Goal: Task Accomplishment & Management: Manage account settings

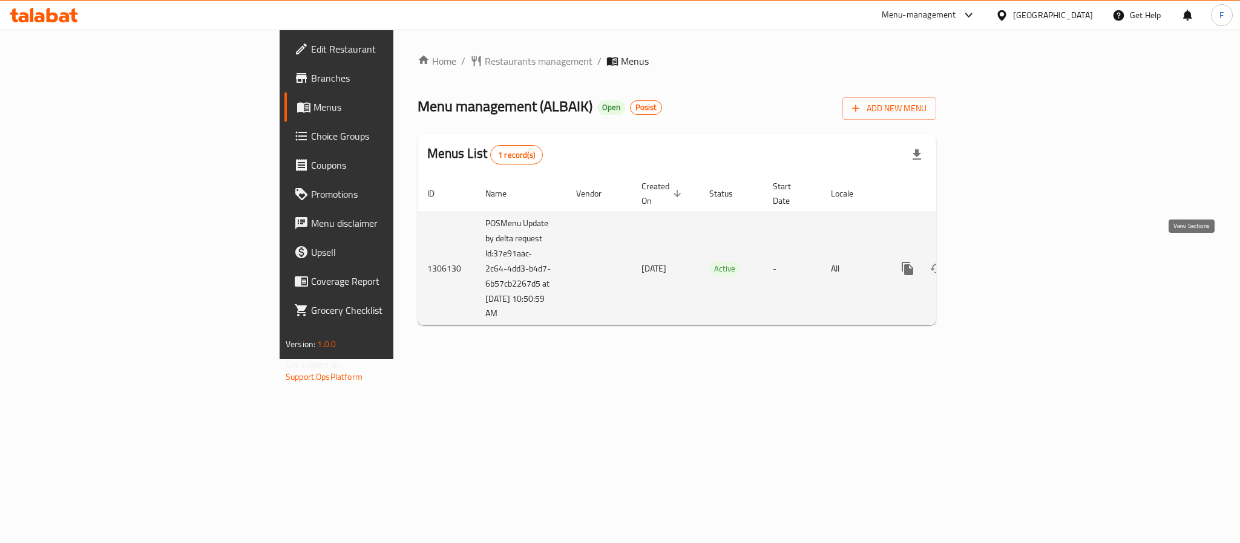
click at [1002, 261] on icon "enhanced table" at bounding box center [994, 268] width 15 height 15
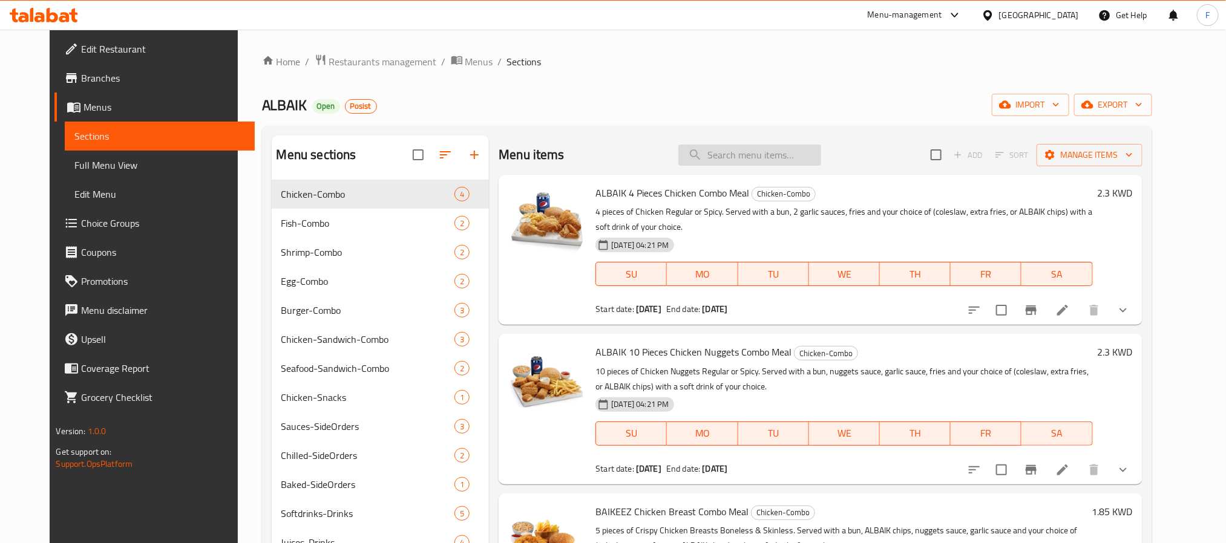
click at [747, 160] on input "search" at bounding box center [749, 155] width 143 height 21
paste input "combo item"
drag, startPoint x: 754, startPoint y: 153, endPoint x: 679, endPoint y: 151, distance: 75.1
click at [679, 151] on div "Menu items combo Add Sort Manage items" at bounding box center [820, 155] width 643 height 39
paste input "Cheese Combo"
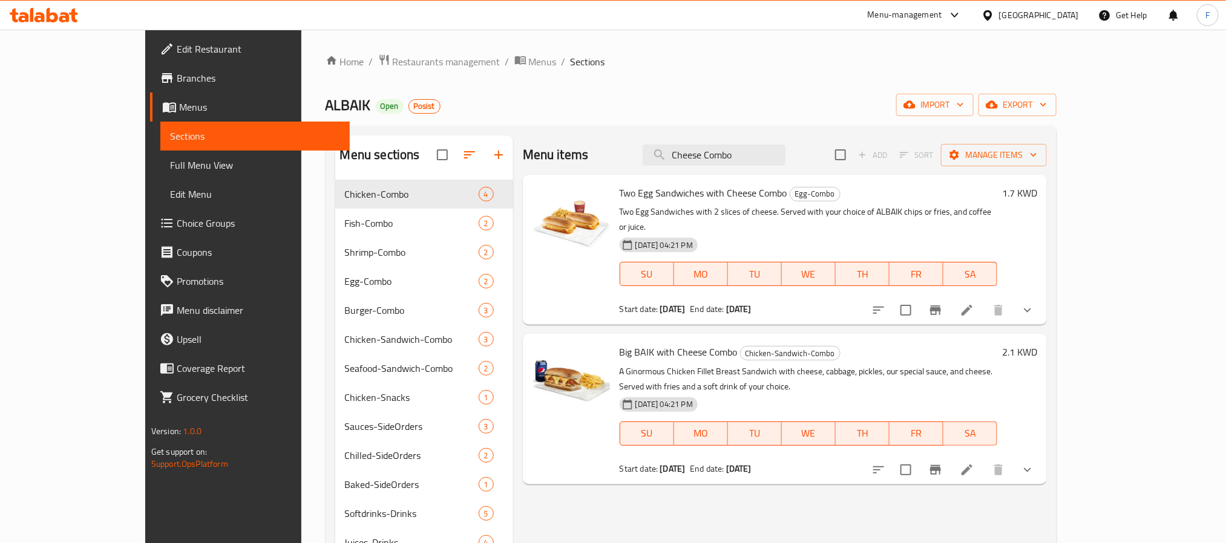
type input "Cheese Combo"
click at [974, 463] on icon at bounding box center [967, 470] width 15 height 15
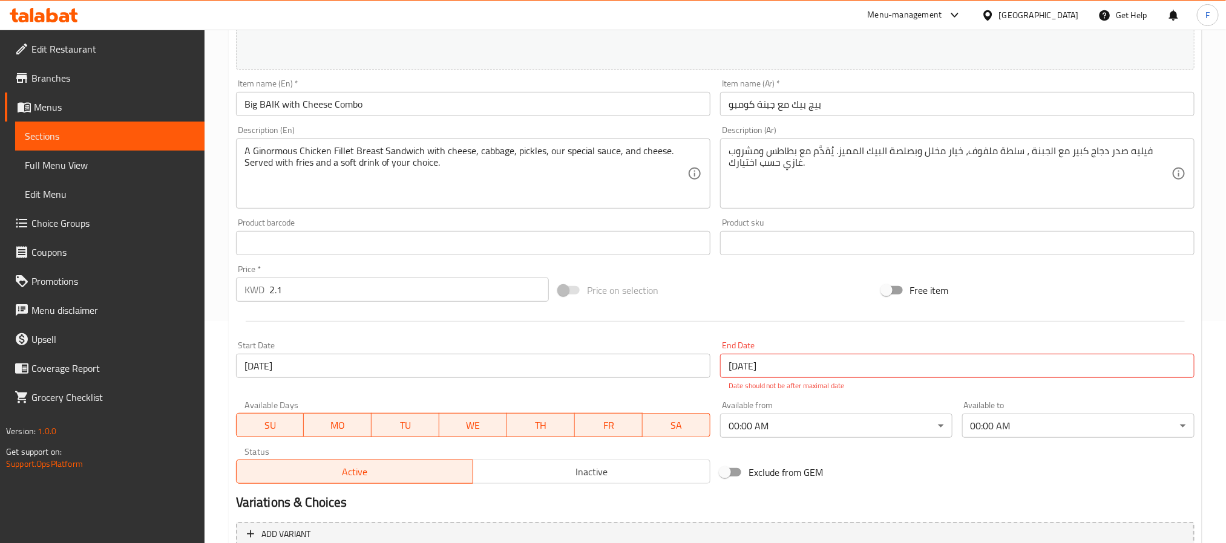
scroll to position [341, 0]
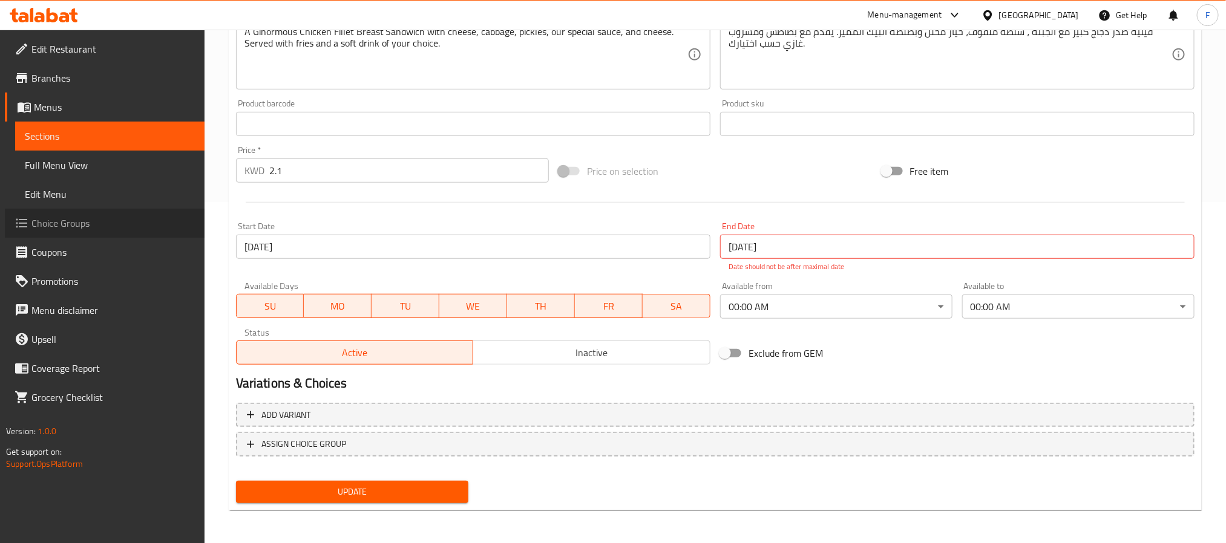
click at [74, 226] on span "Choice Groups" at bounding box center [112, 223] width 163 height 15
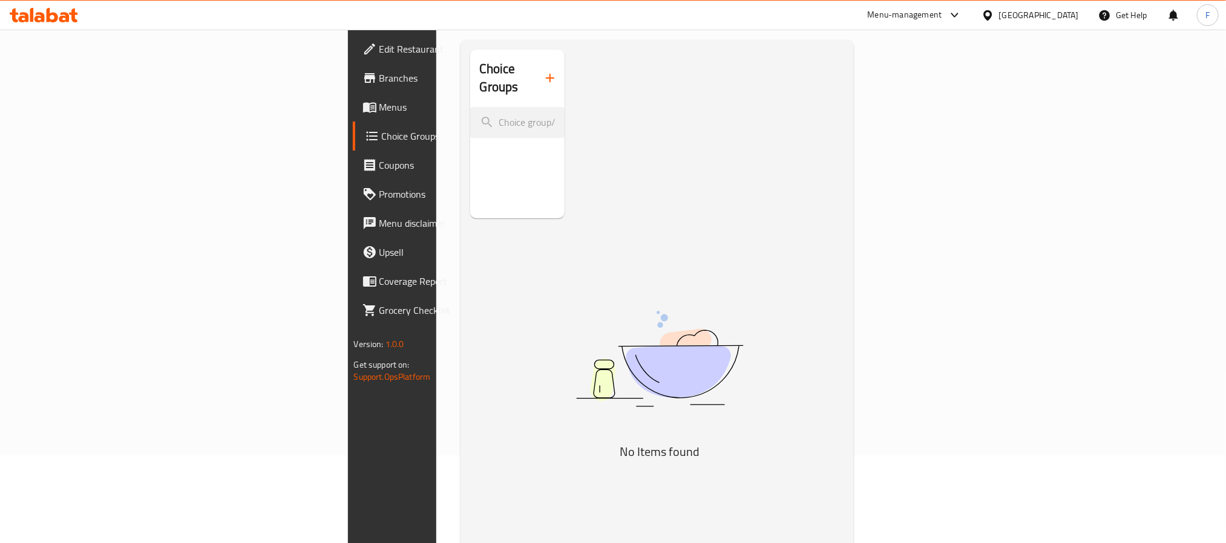
scroll to position [171, 0]
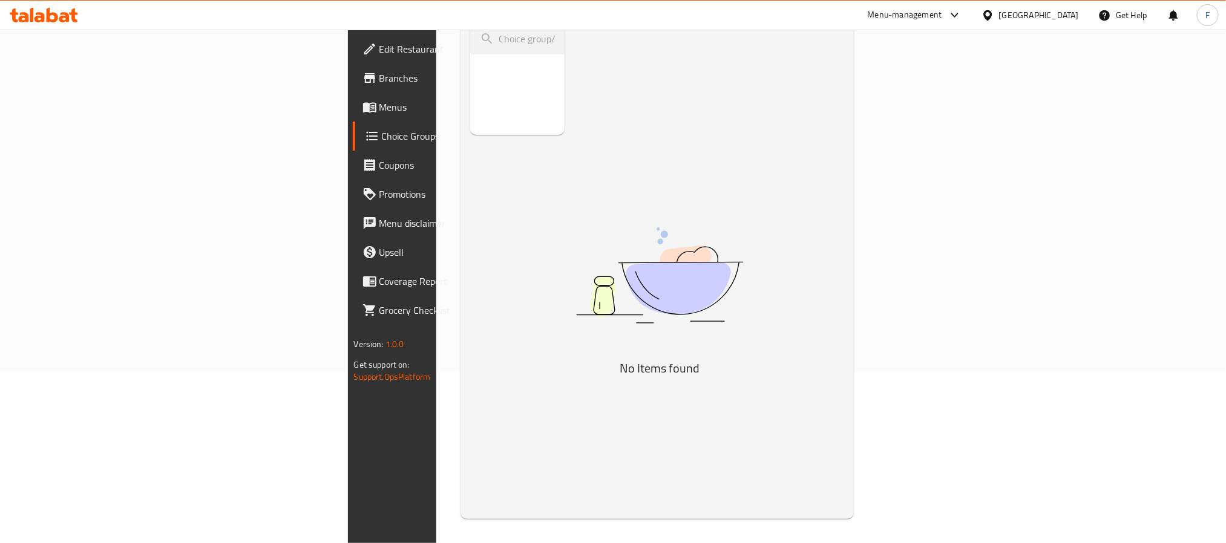
click at [379, 163] on span "Coupons" at bounding box center [460, 165] width 163 height 15
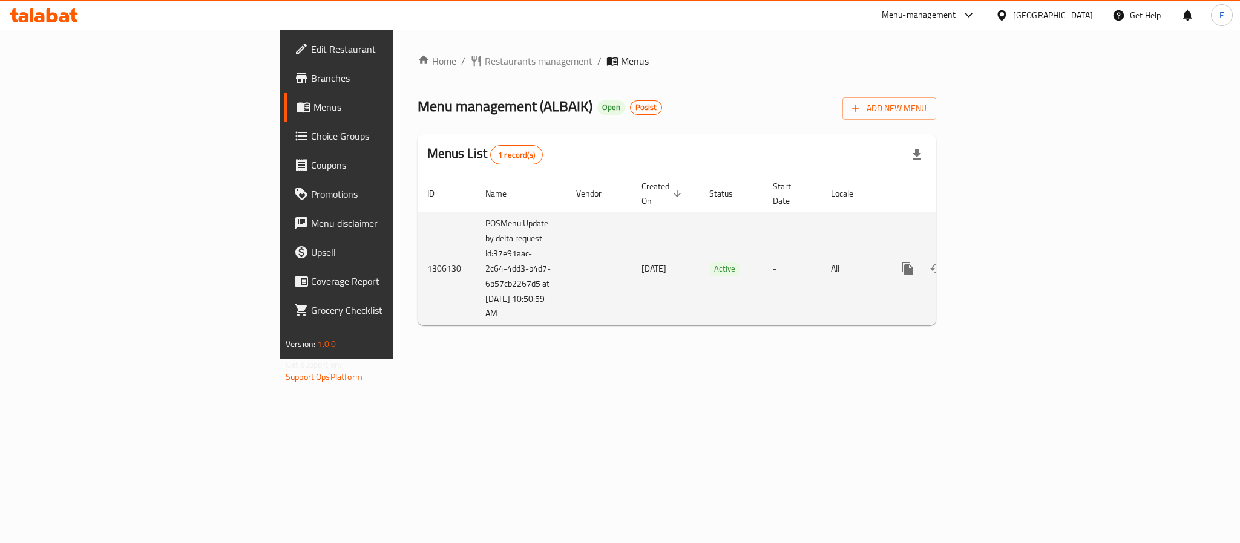
drag, startPoint x: 350, startPoint y: 303, endPoint x: 283, endPoint y: 200, distance: 122.8
click at [417, 212] on tr "1306130 POSMenu Update by delta request Id:37e91aac-2c64-4dd3-b4d7-6b57cb2267d5…" at bounding box center [717, 269] width 601 height 114
copy tr "POSMenu Update by delta request Id:37e91aac-2c64-4dd3-b4d7-6b57cb2267d5 at [DAT…"
click at [1002, 261] on icon "enhanced table" at bounding box center [994, 268] width 15 height 15
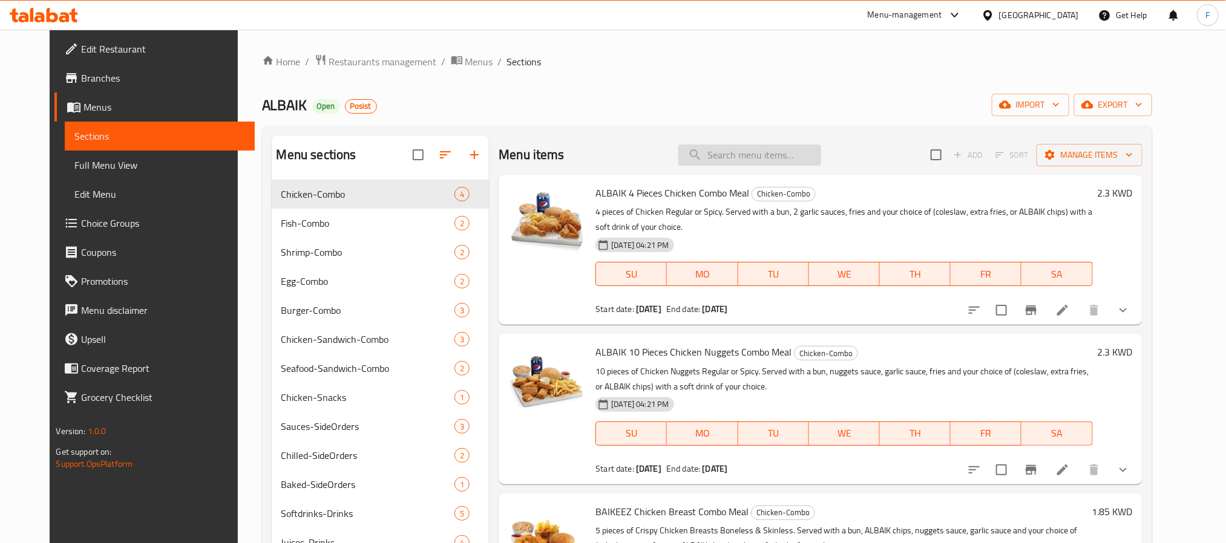
click at [733, 151] on input "search" at bounding box center [749, 155] width 143 height 21
paste input "Cheese Combo"
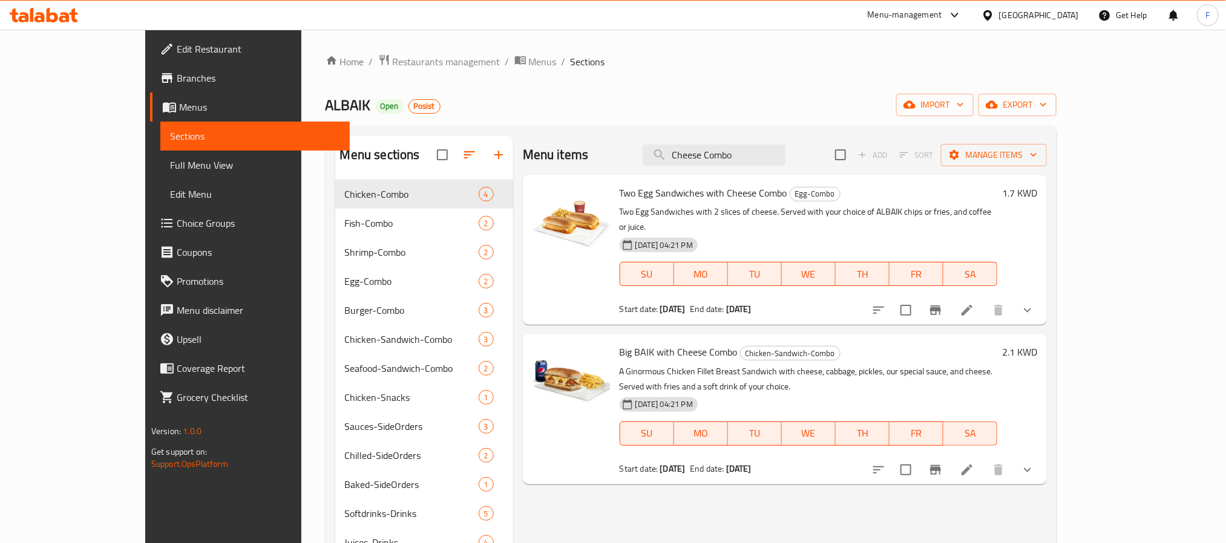
type input "Cheese Combo"
drag, startPoint x: 581, startPoint y: 340, endPoint x: 699, endPoint y: 336, distance: 117.4
click at [699, 339] on div "Big BAIK with Cheese Combo Chicken-Sandwich-Combo A Ginormous Chicken Fillet Br…" at bounding box center [808, 409] width 387 height 140
copy span "Big BAIK with Cheese Combo"
click at [972, 465] on icon at bounding box center [966, 470] width 11 height 11
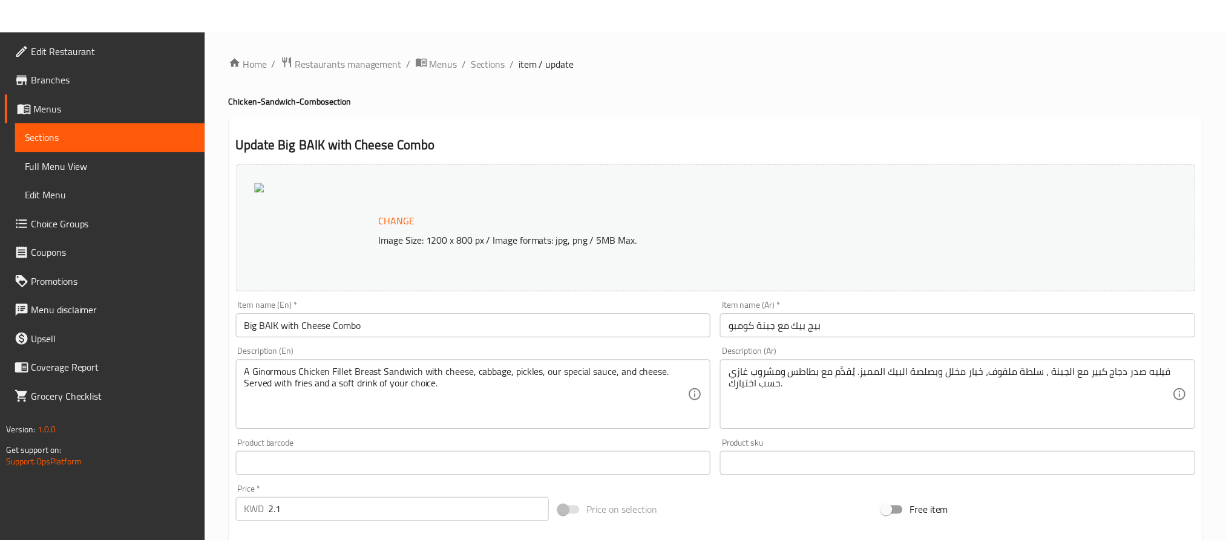
scroll to position [341, 0]
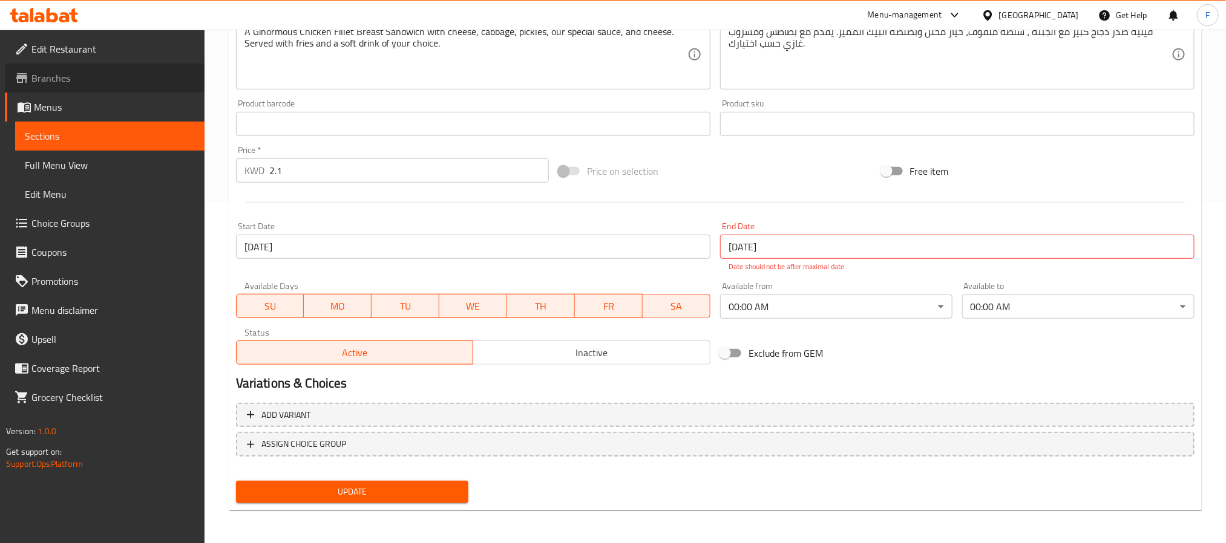
click at [56, 78] on span "Branches" at bounding box center [112, 78] width 163 height 15
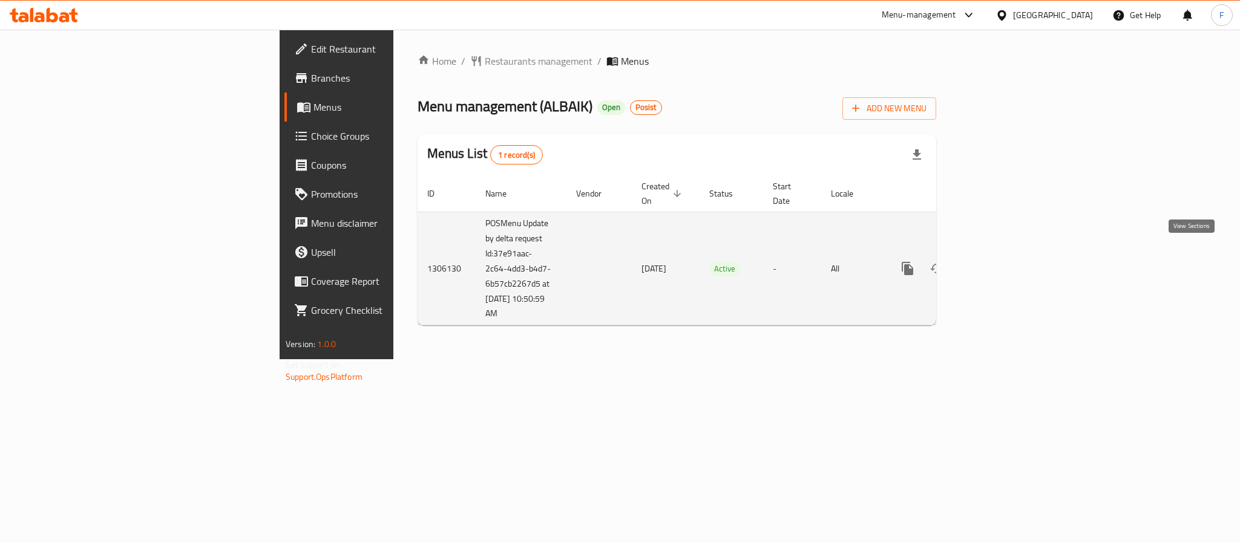
click at [1002, 261] on icon "enhanced table" at bounding box center [994, 268] width 15 height 15
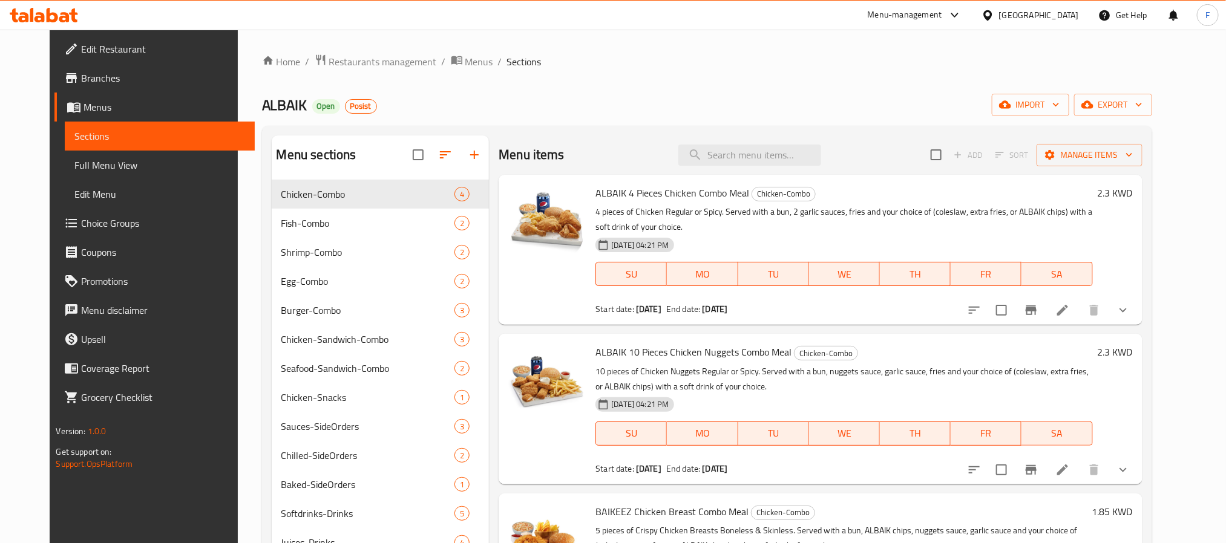
click at [74, 164] on span "Full Menu View" at bounding box center [159, 165] width 170 height 15
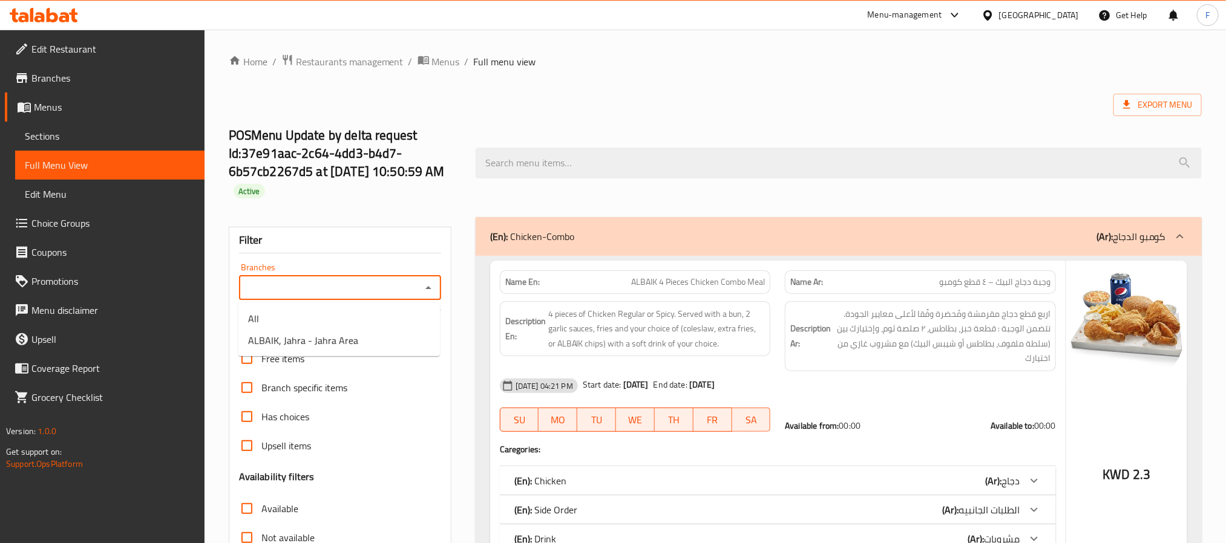
click at [336, 291] on input "Branches" at bounding box center [330, 288] width 175 height 17
click at [292, 338] on span "ALBAIK, Jahra - Jahra Area" at bounding box center [303, 340] width 110 height 15
type input "ALBAIK, Jahra - Jahra Area"
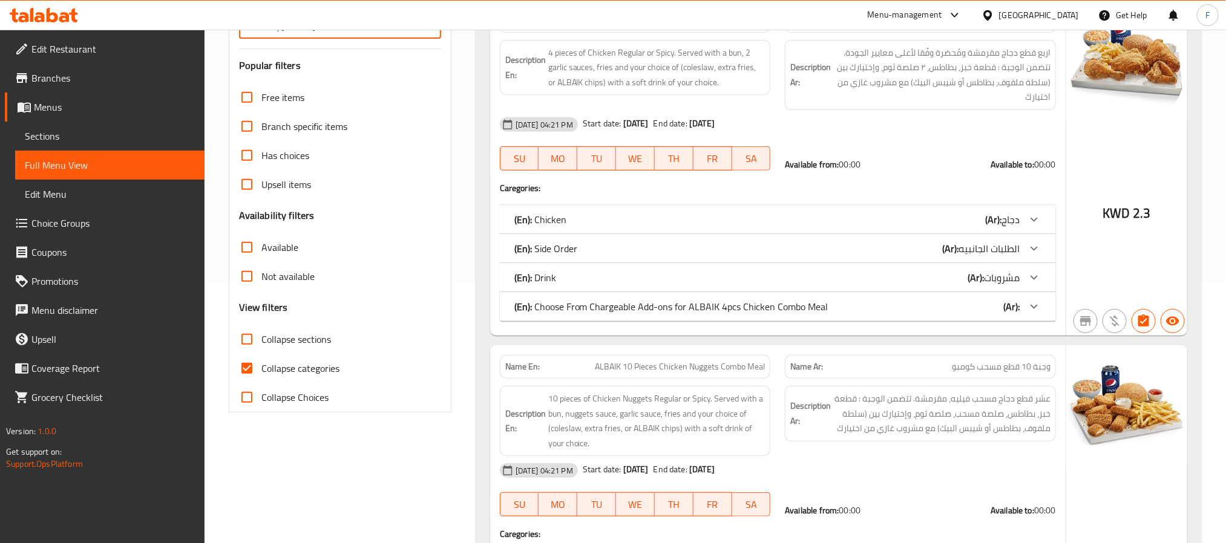
scroll to position [272, 0]
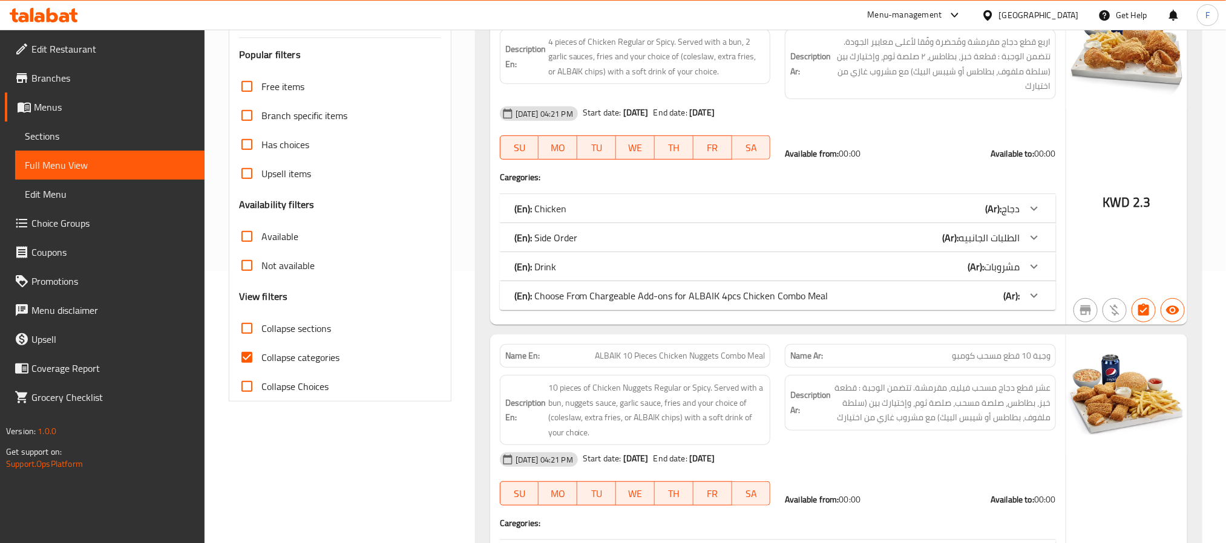
click at [246, 331] on input "Collapse sections" at bounding box center [246, 328] width 29 height 29
checkbox input "true"
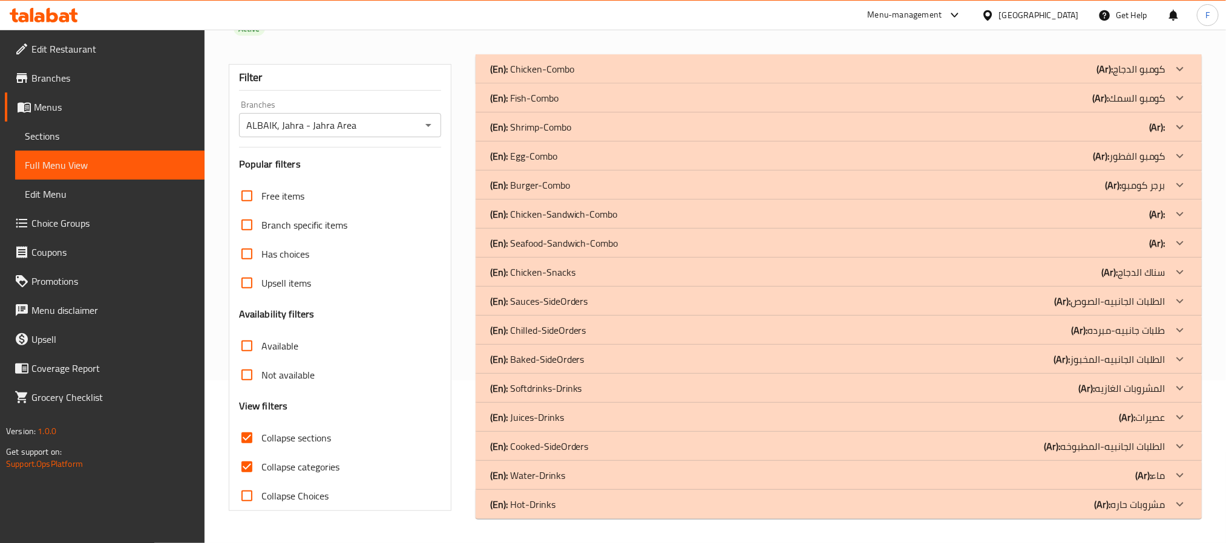
scroll to position [163, 0]
click at [593, 217] on p "(En): Chicken-Sandwich-Combo" at bounding box center [554, 214] width 128 height 15
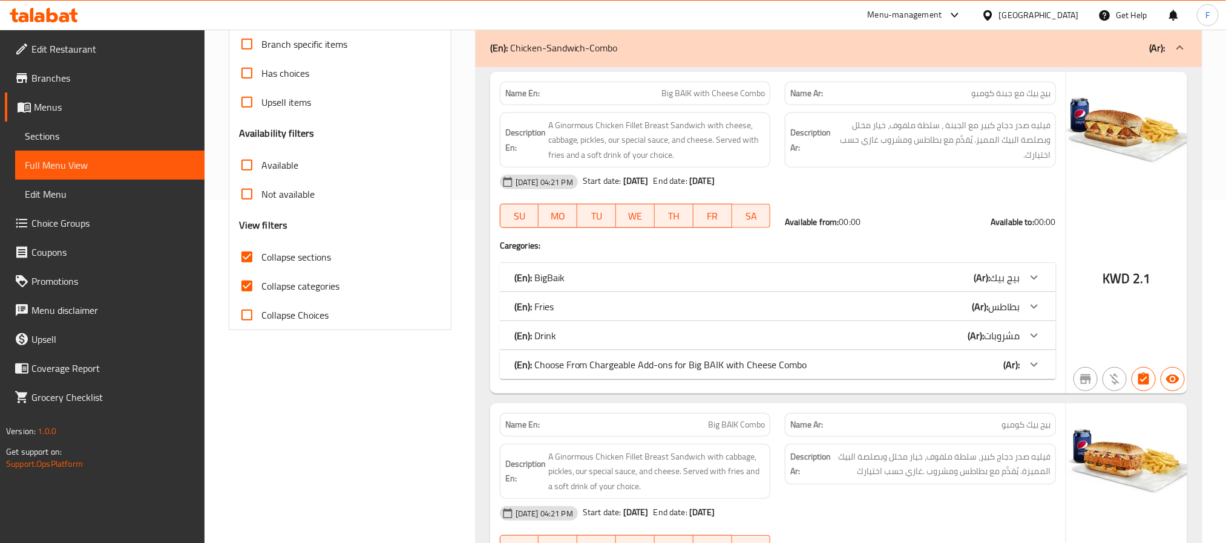
scroll to position [345, 0]
drag, startPoint x: 641, startPoint y: 90, endPoint x: 804, endPoint y: 93, distance: 162.8
click at [804, 93] on div "Name En: Big BAIK with Cheese Combo Name Ar: بيج بيك مع جبنة كومبو" at bounding box center [777, 92] width 571 height 38
click at [767, 102] on div "Name En: Big BAIK with Cheese Combo" at bounding box center [635, 92] width 271 height 24
drag, startPoint x: 659, startPoint y: 90, endPoint x: 764, endPoint y: 97, distance: 105.5
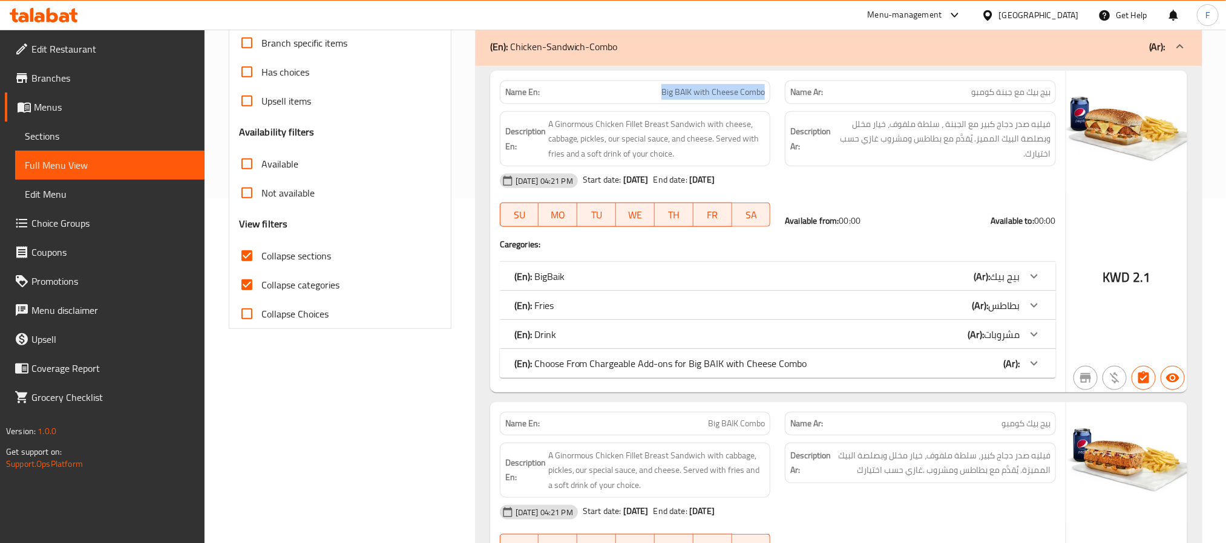
click at [764, 97] on p "Name En: Big BAIK with Cheese Combo" at bounding box center [635, 92] width 260 height 13
copy span "Big BAIK with Cheese Combo"
click at [1019, 311] on span "بطاطس" at bounding box center [1003, 305] width 31 height 18
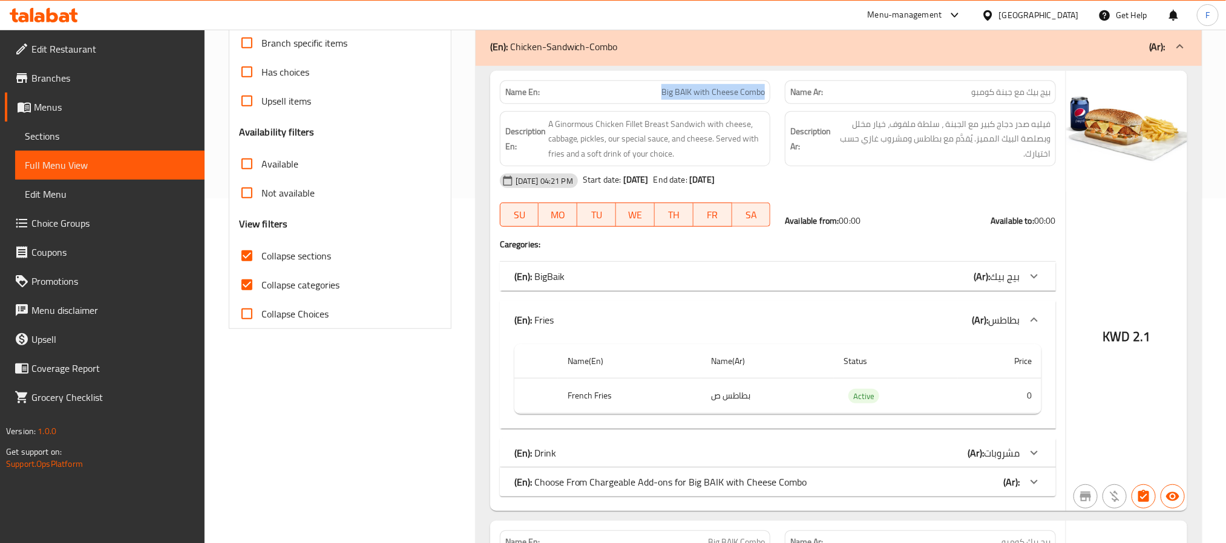
click at [1015, 446] on span "مشروبات" at bounding box center [1002, 453] width 36 height 18
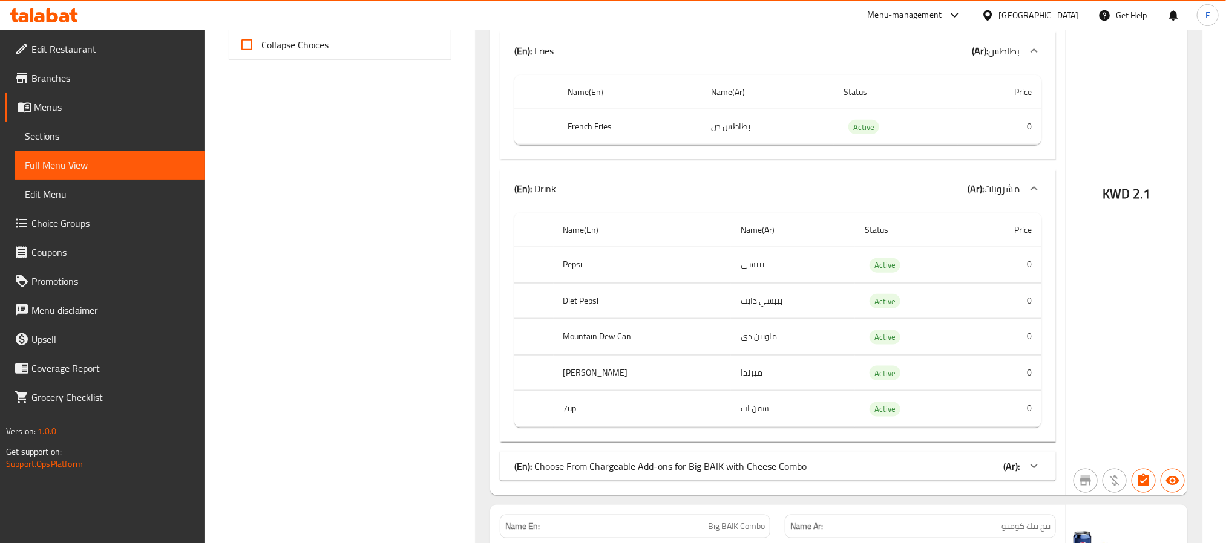
scroll to position [617, 0]
click at [1000, 471] on div "(En): Choose From Chargeable Add-ons for Big BAIK with Cheese Combo (Ar):" at bounding box center [766, 463] width 505 height 15
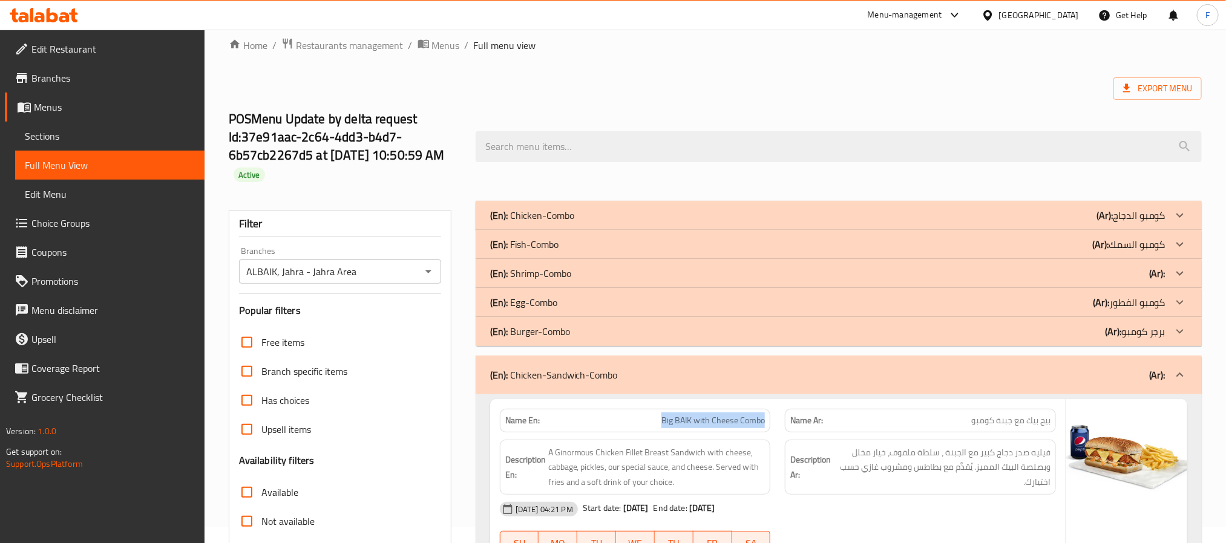
scroll to position [0, 0]
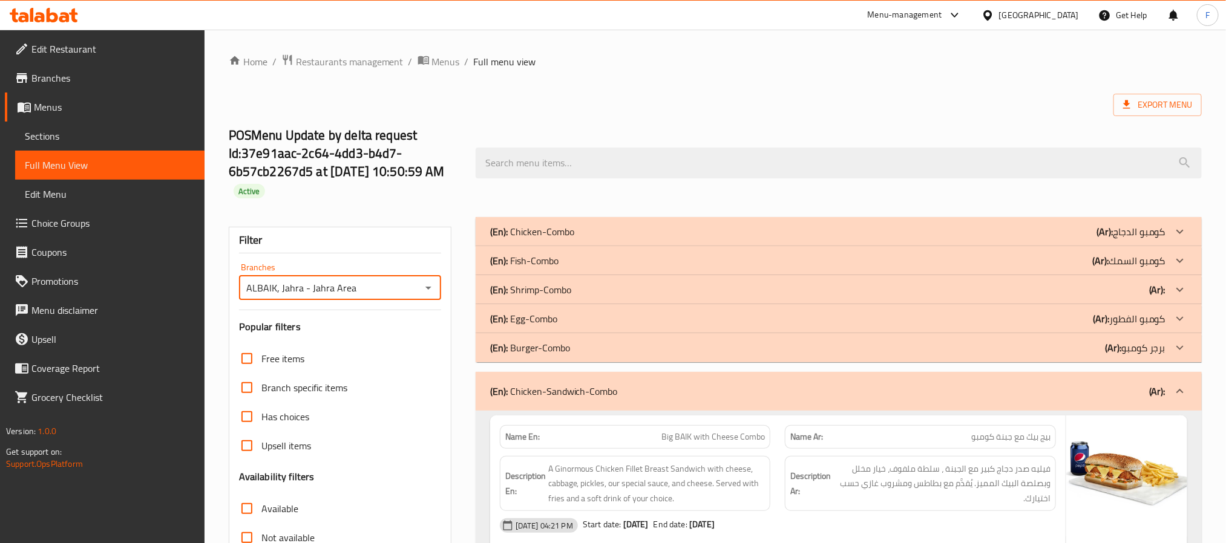
click at [396, 289] on input "ALBAIK, Jahra - Jahra Area" at bounding box center [330, 288] width 175 height 17
click at [427, 291] on icon "Open" at bounding box center [428, 288] width 15 height 15
click at [332, 338] on span "ALBAIK, Jahra - Jahra Area" at bounding box center [303, 340] width 110 height 15
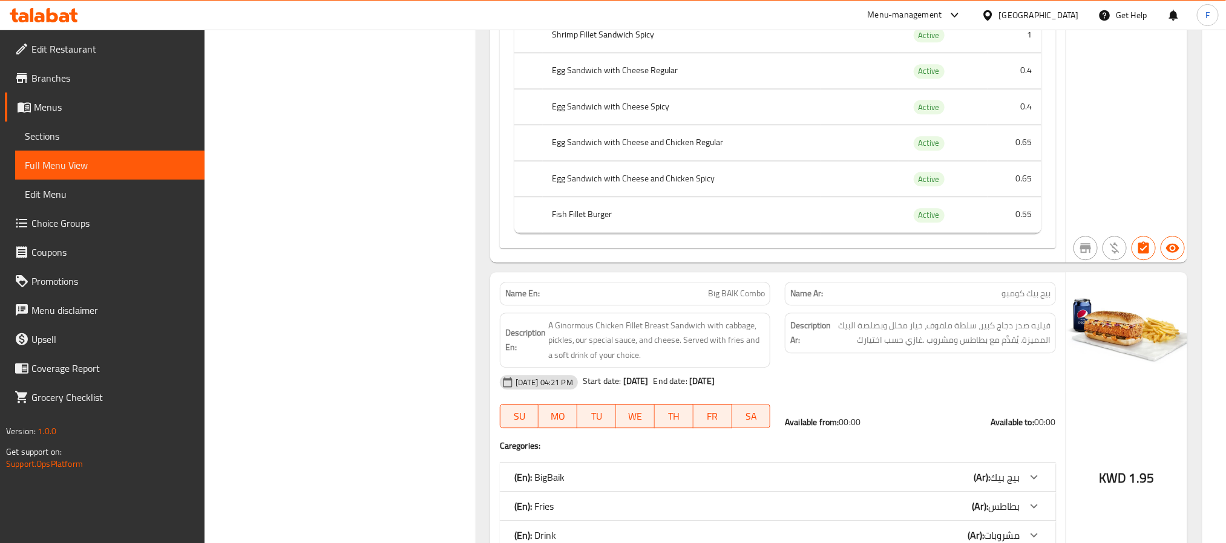
scroll to position [1906, 0]
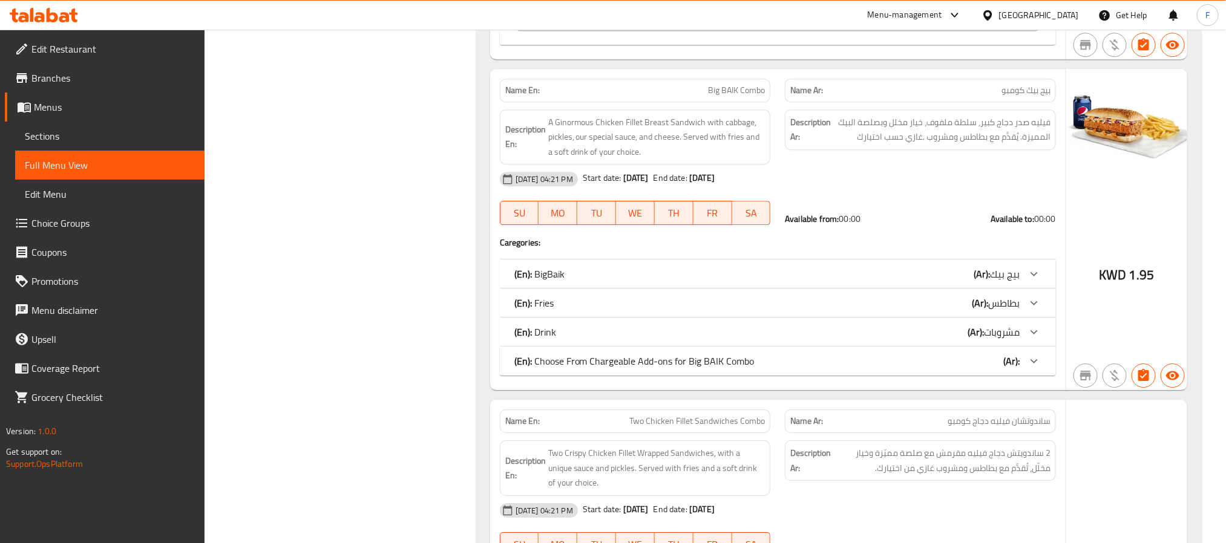
click at [1015, 370] on b "(Ar):" at bounding box center [1011, 361] width 16 height 18
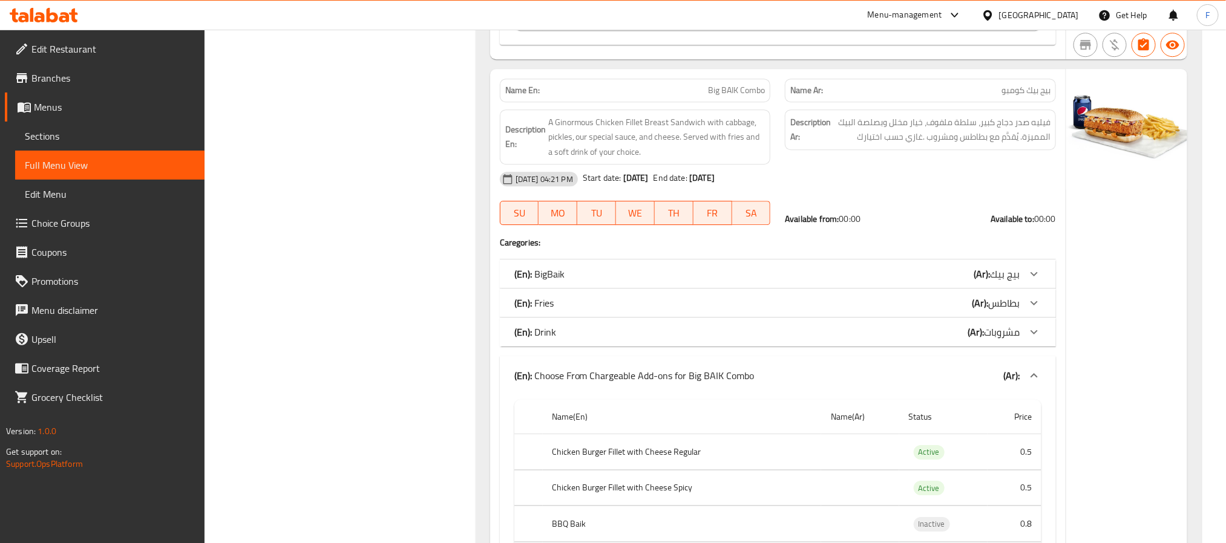
click at [1004, 339] on span "مشروبات" at bounding box center [1002, 332] width 36 height 18
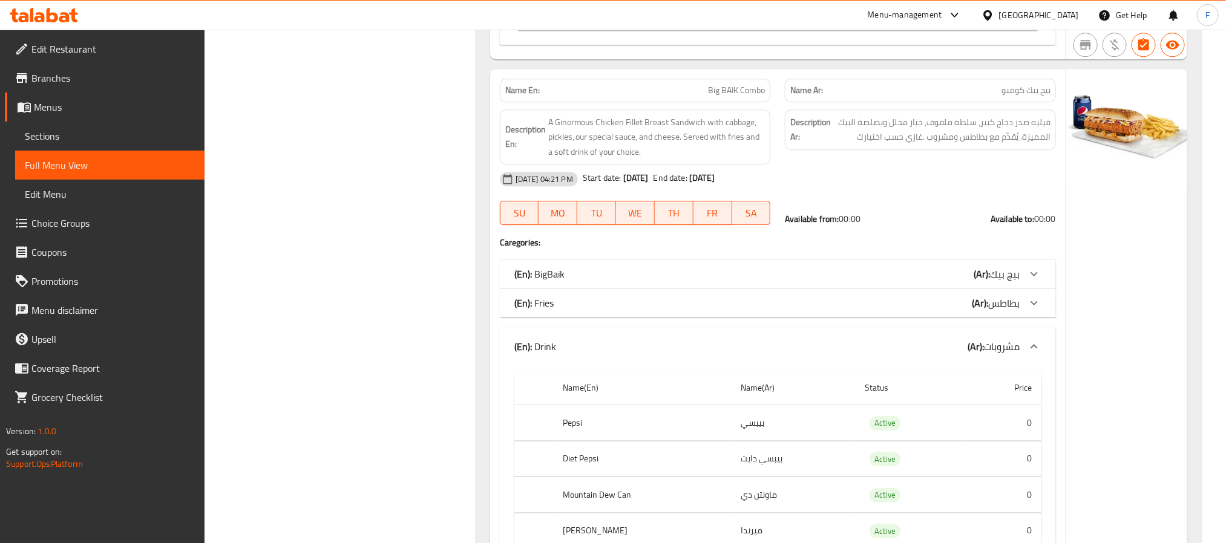
click at [995, 312] on span "بطاطس" at bounding box center [1003, 303] width 31 height 18
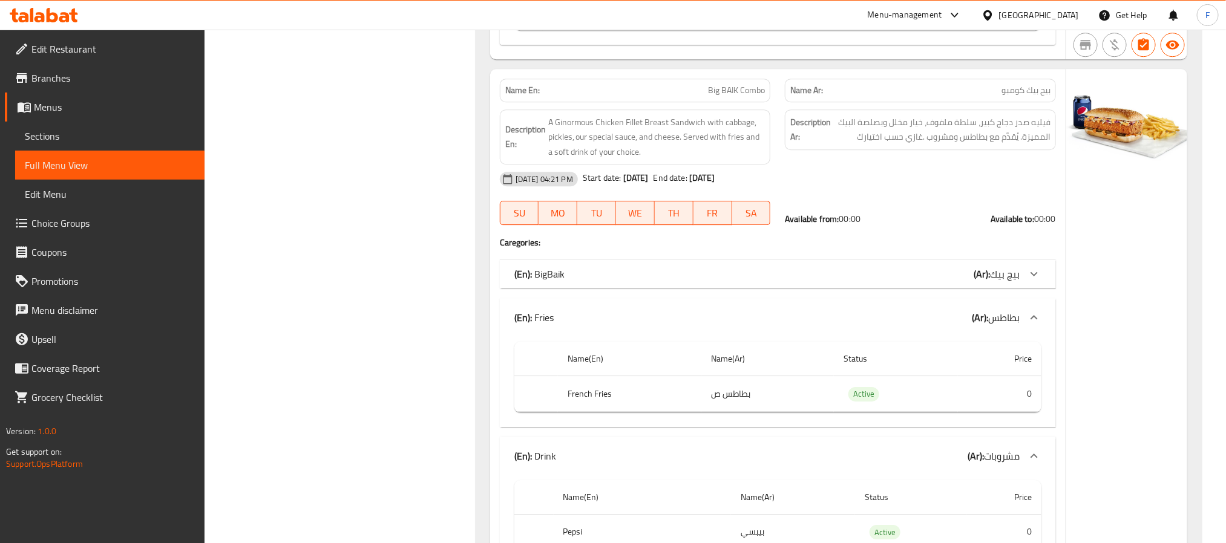
click at [995, 283] on span "بيج بيك" at bounding box center [1005, 274] width 30 height 18
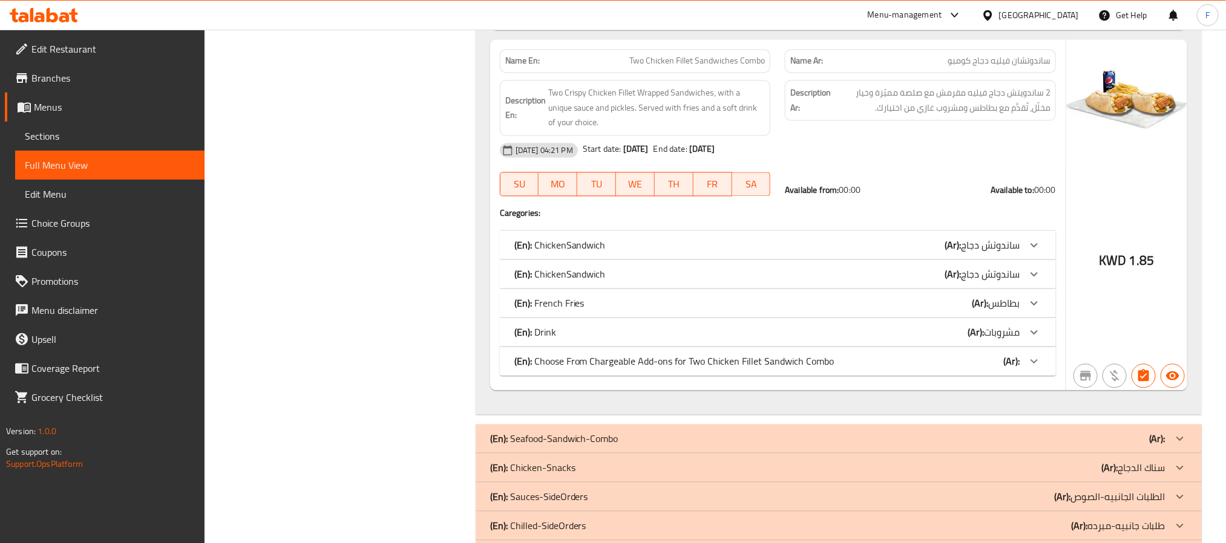
scroll to position [3393, 0]
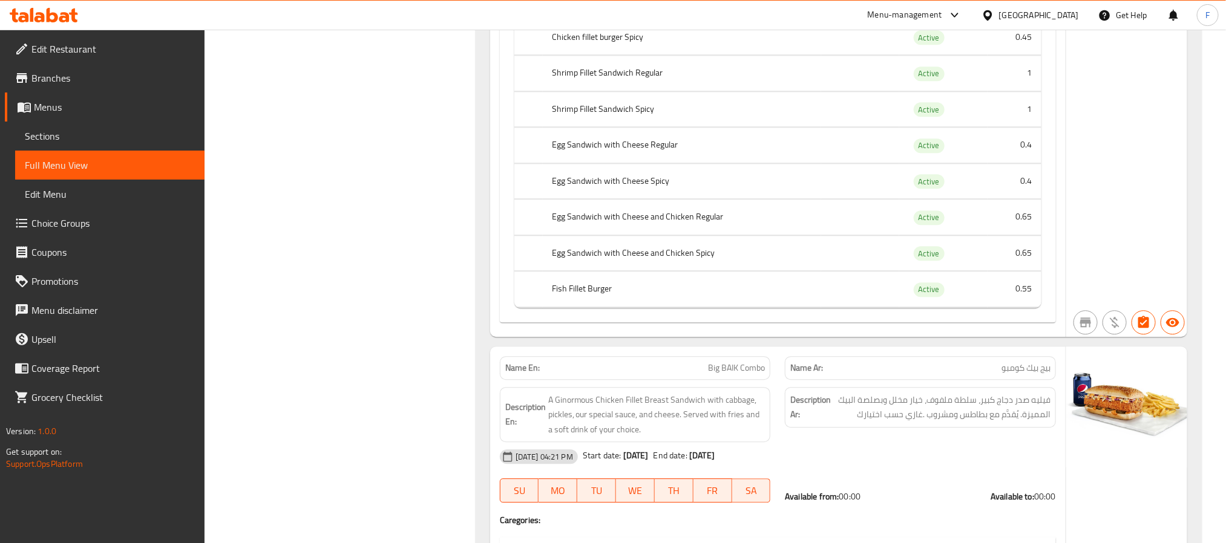
scroll to position [1669, 0]
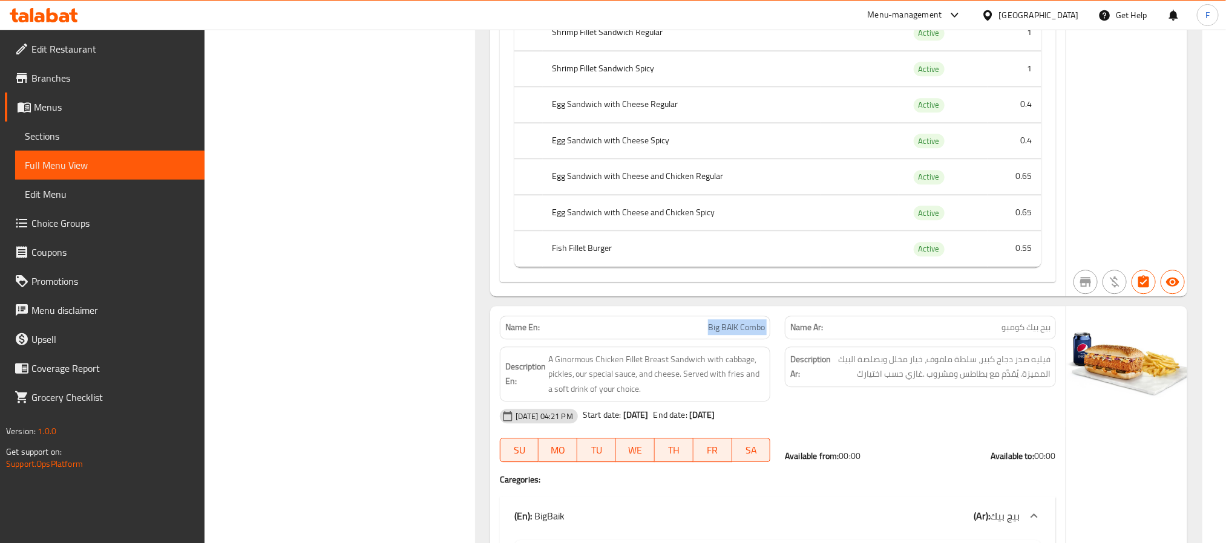
click at [782, 333] on div "Name En: Big BAIK Combo Name Ar: بيج بيك كومبو" at bounding box center [777, 328] width 571 height 38
copy span "Big BAIK Combo"
click at [59, 71] on span "Branches" at bounding box center [112, 78] width 163 height 15
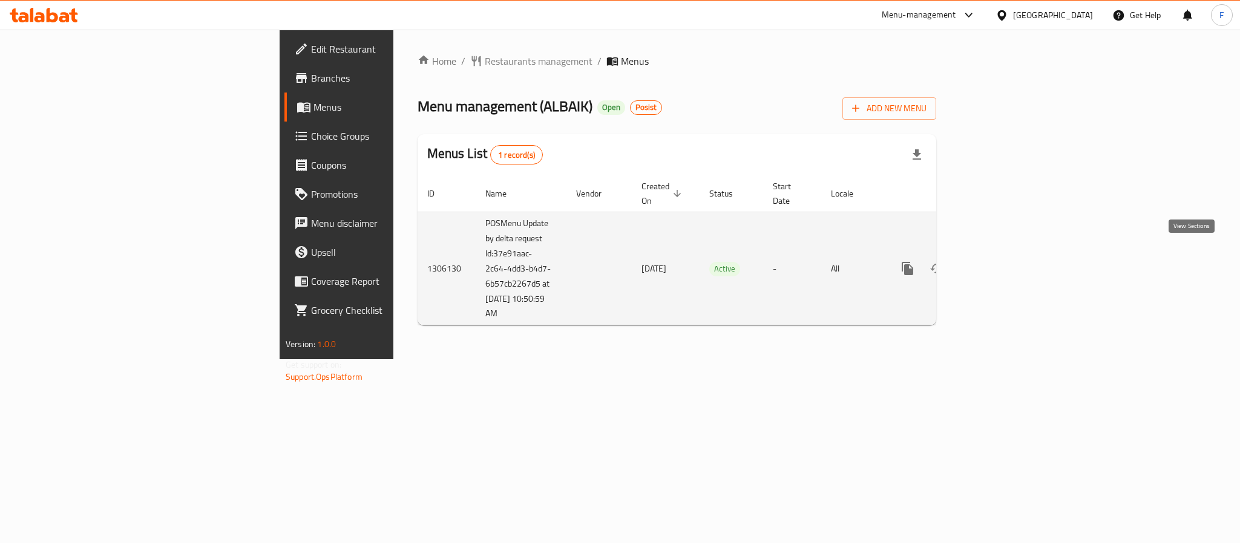
click at [1002, 261] on icon "enhanced table" at bounding box center [994, 268] width 15 height 15
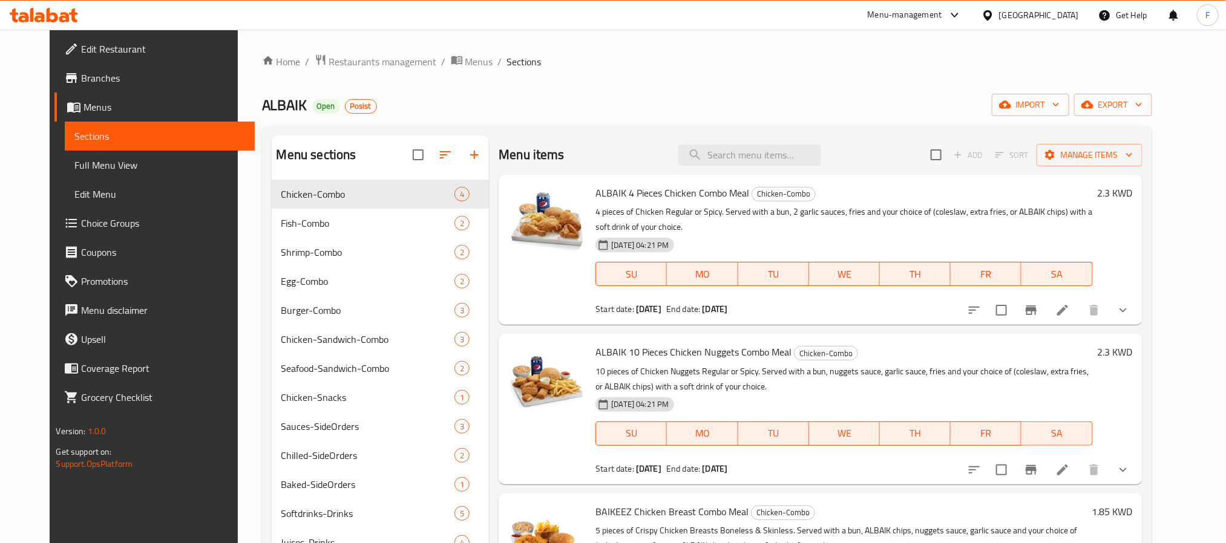
click at [76, 168] on span "Full Menu View" at bounding box center [159, 165] width 170 height 15
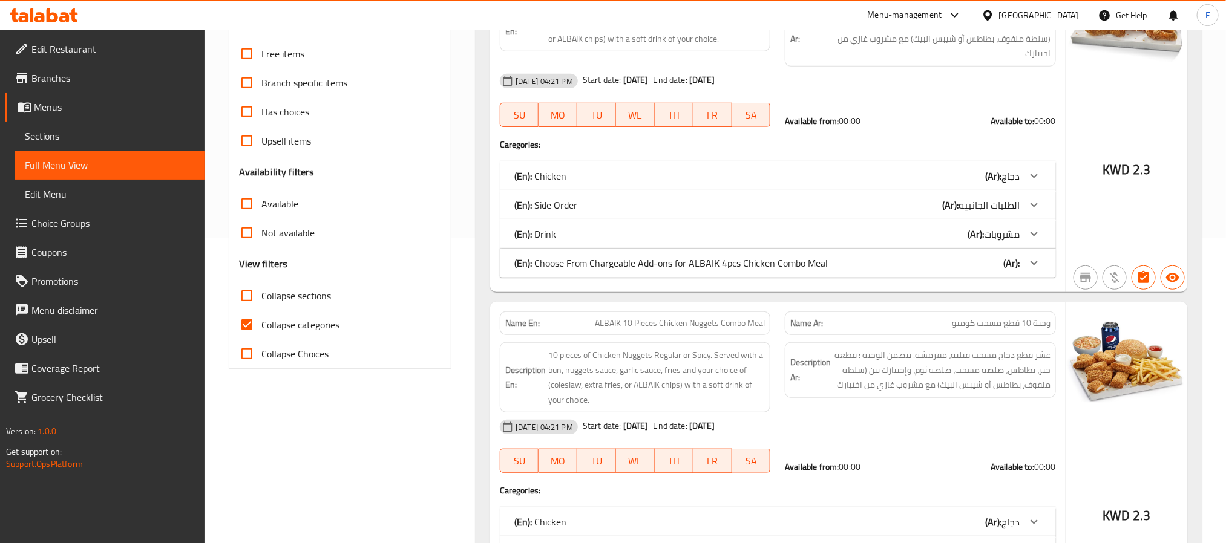
scroll to position [363, 0]
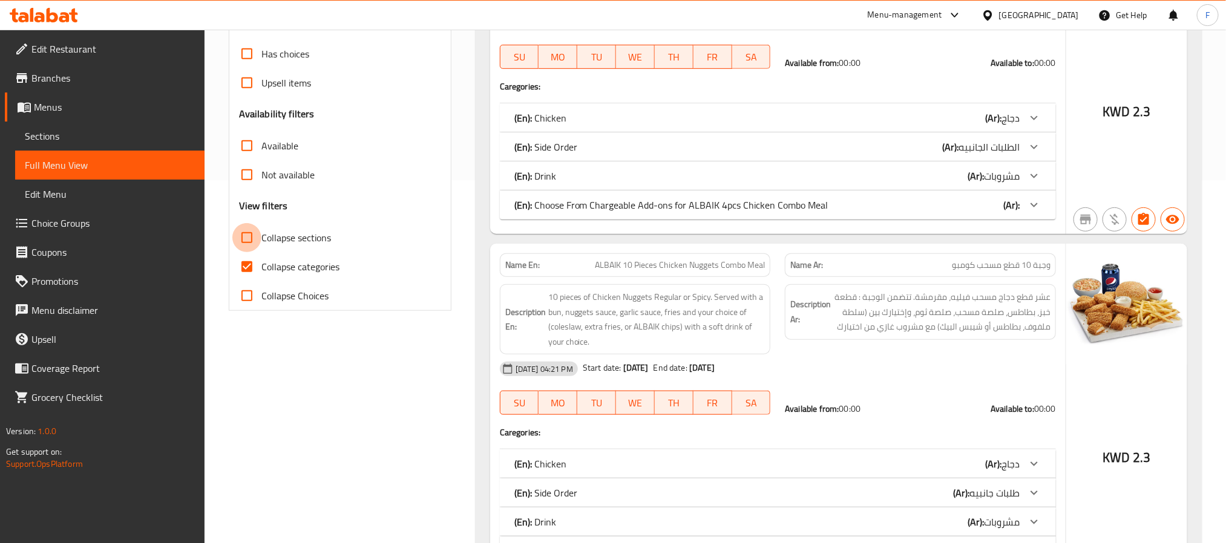
click at [247, 238] on input "Collapse sections" at bounding box center [246, 237] width 29 height 29
checkbox input "true"
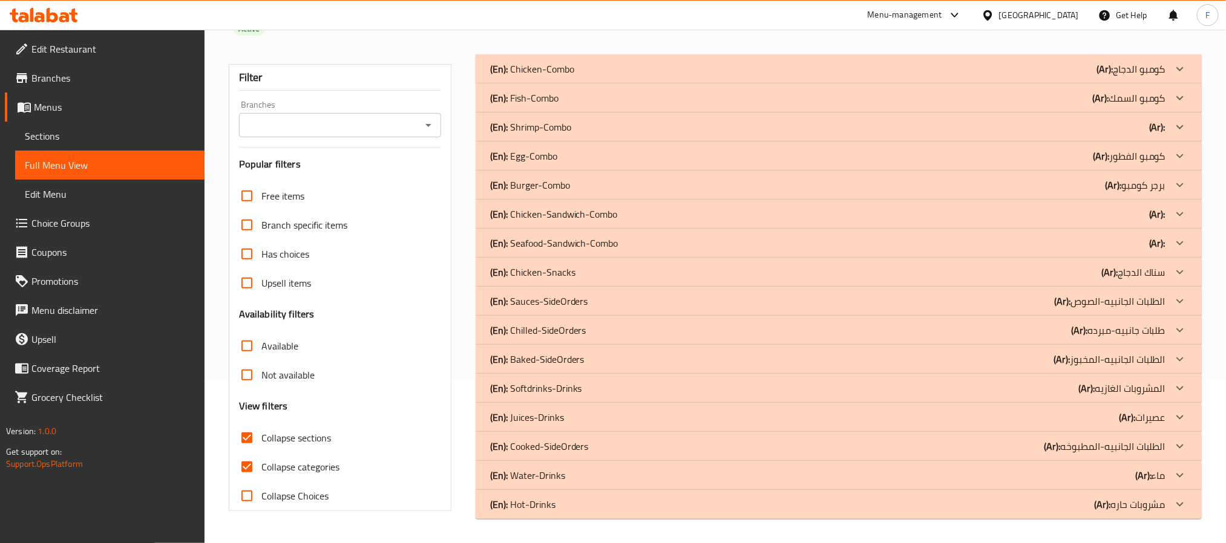
scroll to position [163, 0]
click at [71, 222] on span "Choice Groups" at bounding box center [112, 223] width 163 height 15
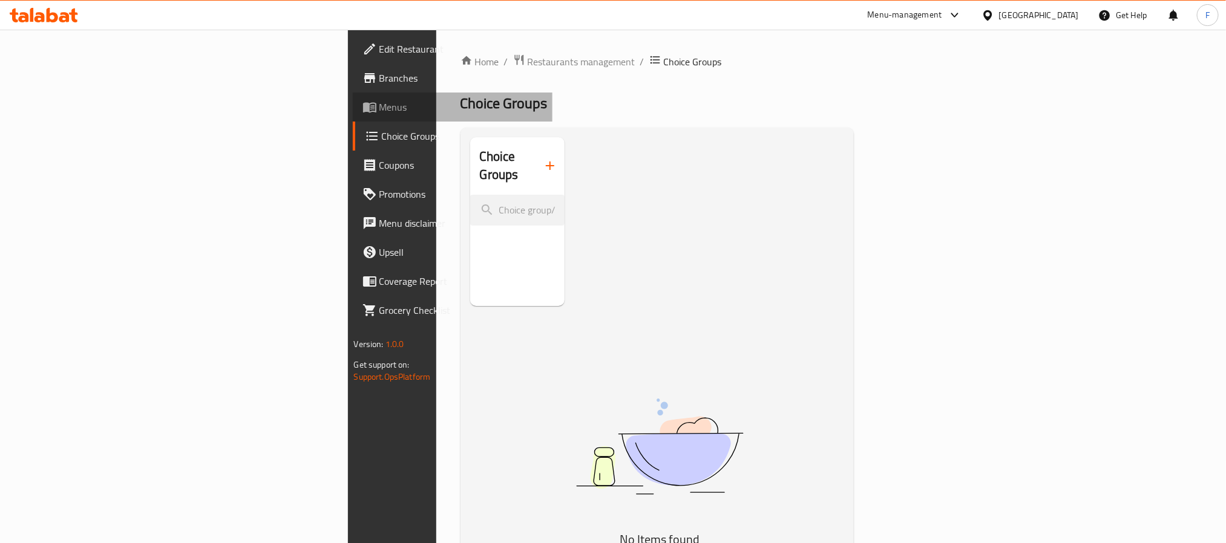
click at [379, 108] on span "Menus" at bounding box center [460, 107] width 163 height 15
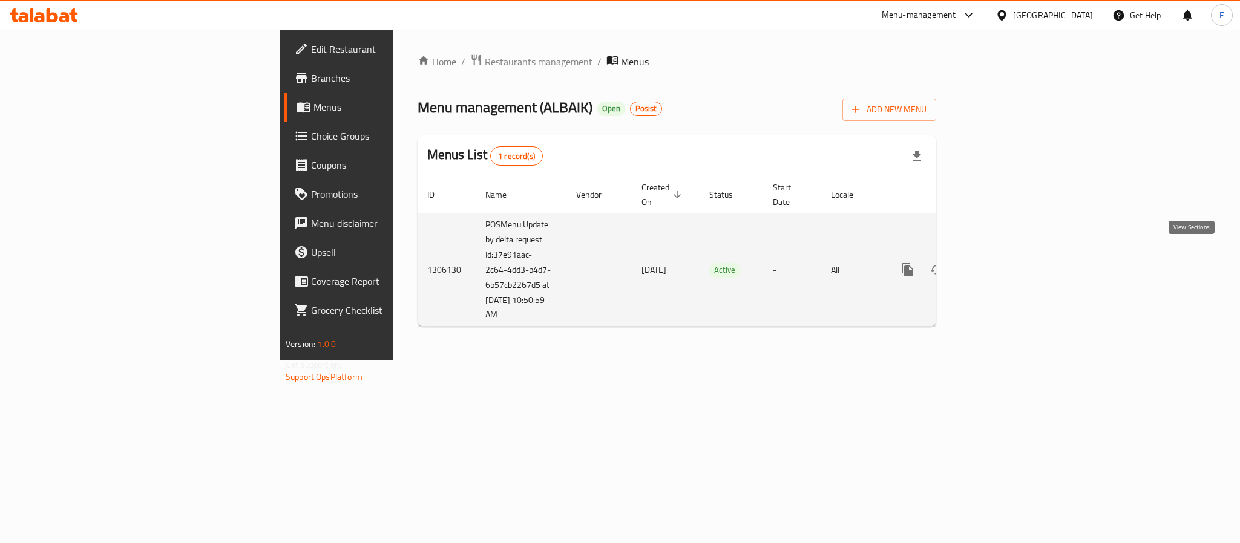
click at [1002, 263] on icon "enhanced table" at bounding box center [994, 270] width 15 height 15
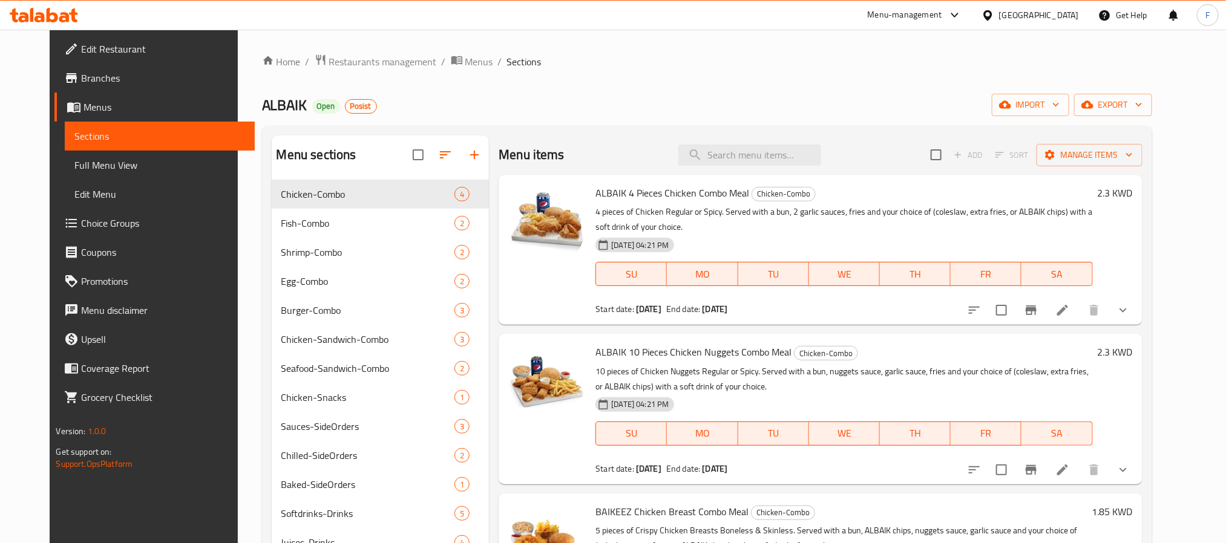
click at [74, 169] on span "Full Menu View" at bounding box center [159, 165] width 170 height 15
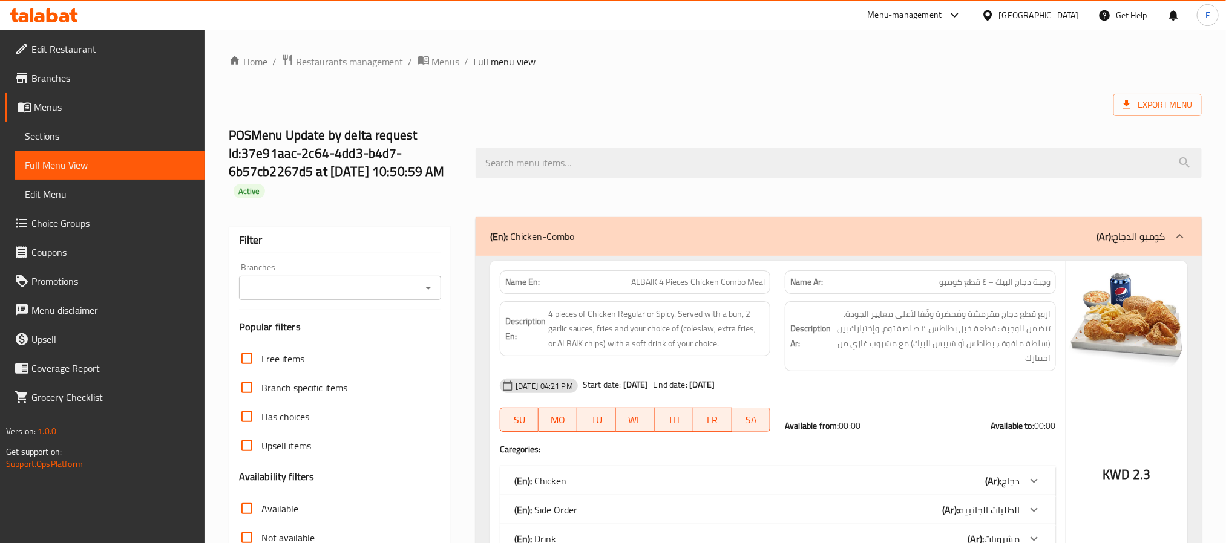
click at [351, 286] on input "Branches" at bounding box center [330, 288] width 175 height 17
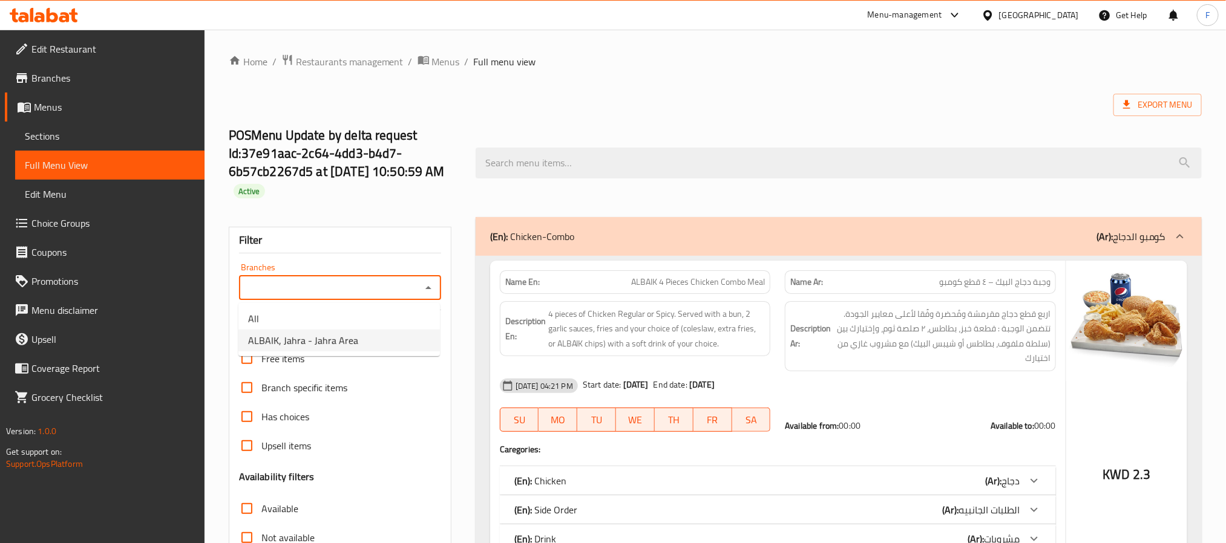
click at [319, 334] on span "ALBAIK, Jahra - Jahra Area" at bounding box center [303, 340] width 110 height 15
type input "ALBAIK, Jahra - Jahra Area"
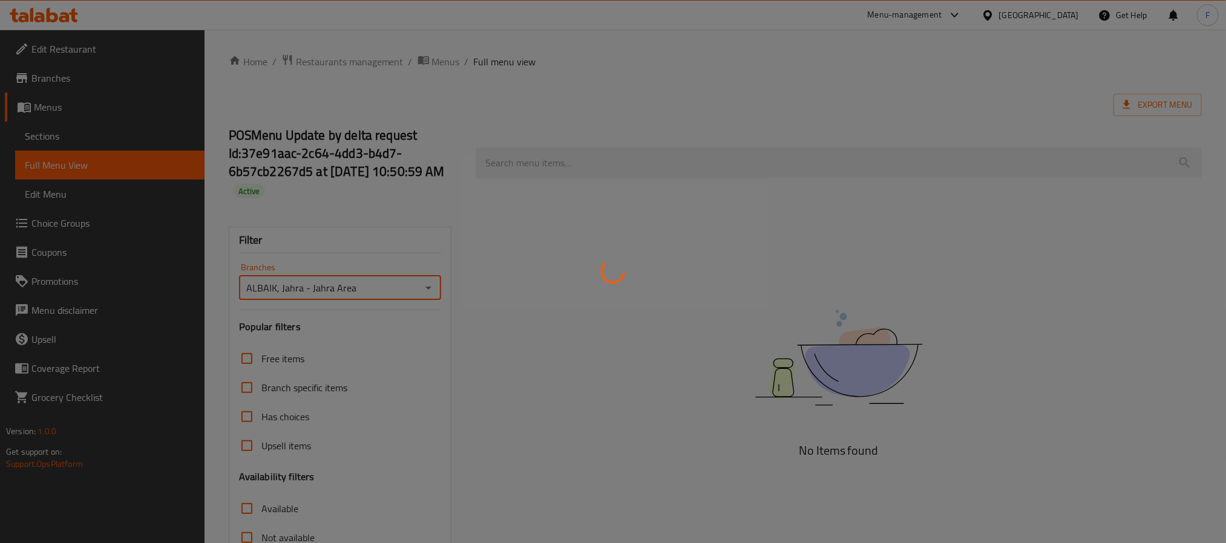
scroll to position [156, 0]
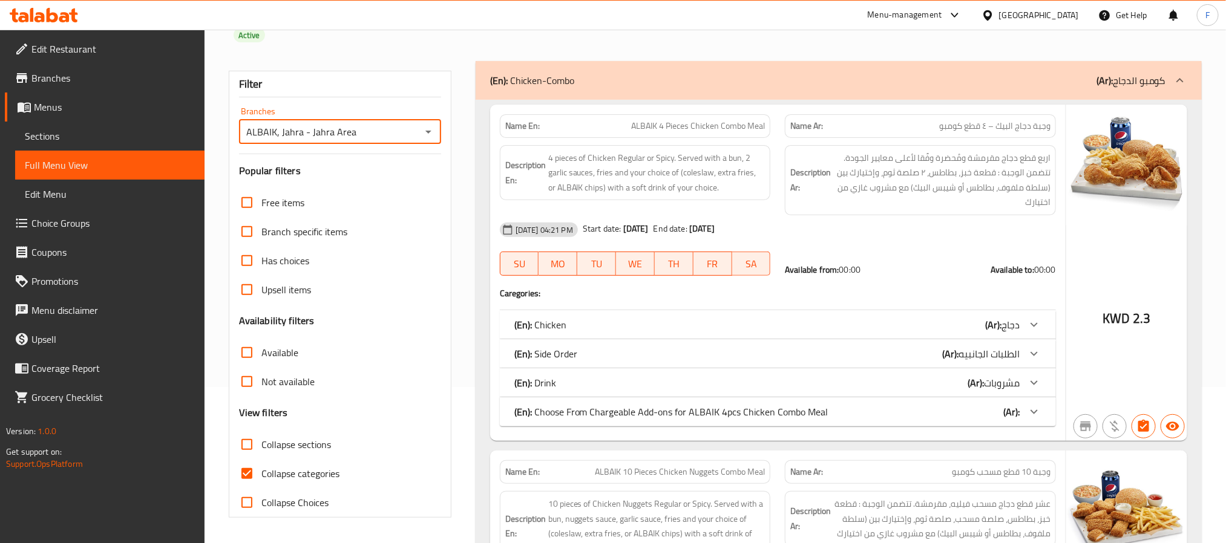
click at [245, 443] on input "Collapse sections" at bounding box center [246, 444] width 29 height 29
checkbox input "true"
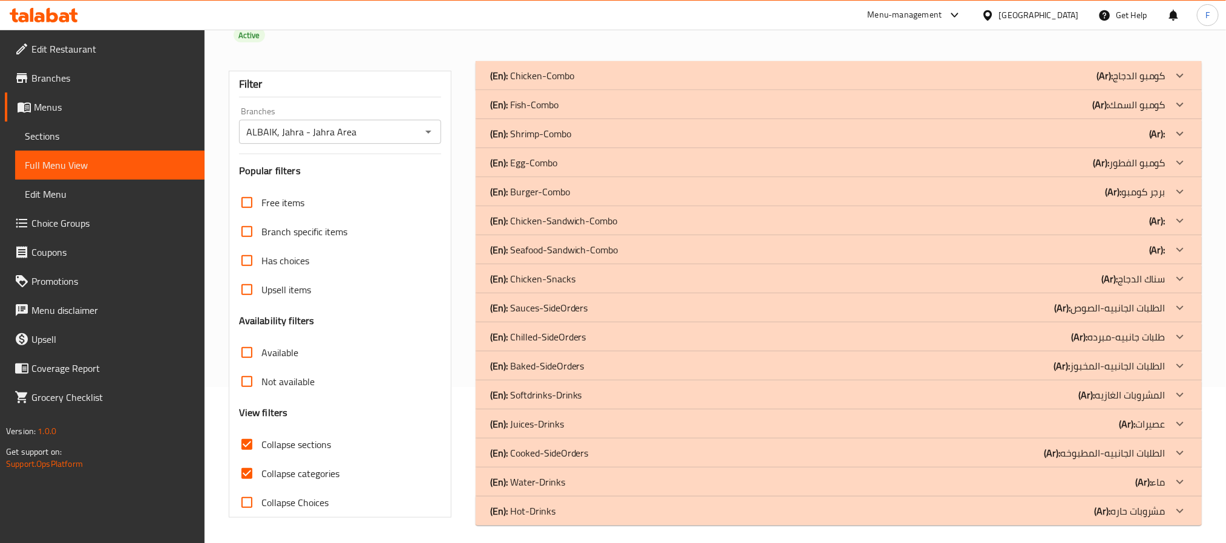
click at [612, 159] on div "(En): Egg-Combo (Ar): كومبو الفطور" at bounding box center [827, 162] width 675 height 15
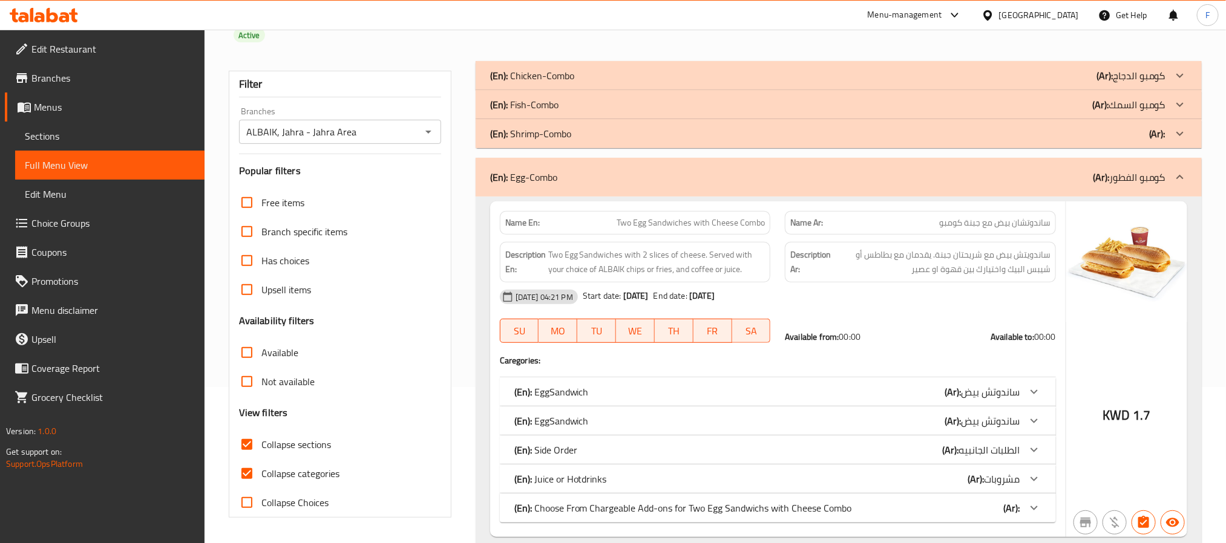
click at [614, 132] on div "(En): Shrimp-Combo (Ar):" at bounding box center [827, 133] width 675 height 15
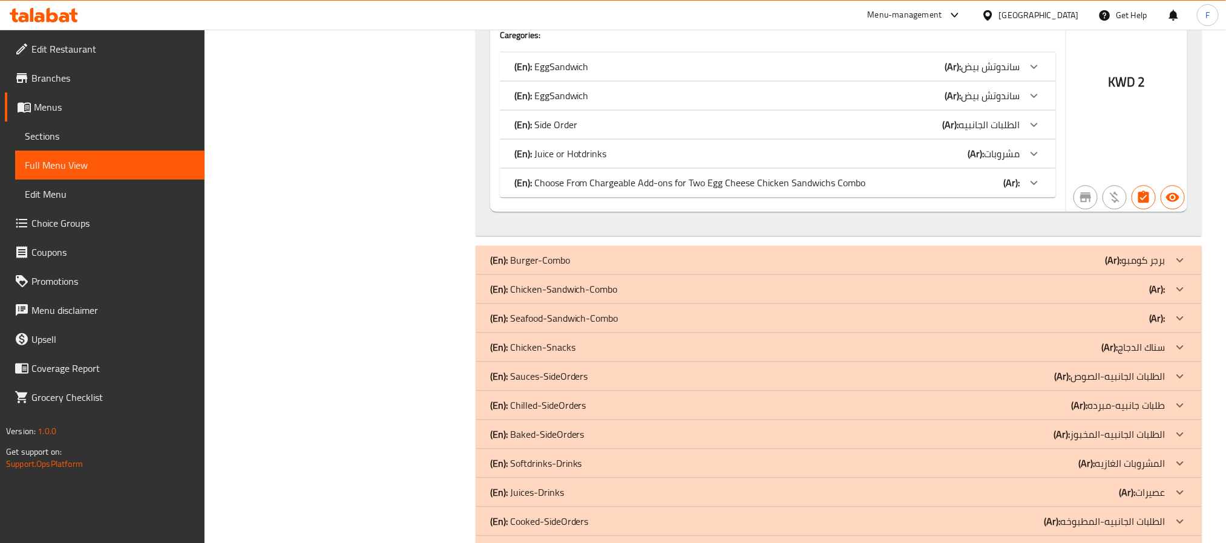
scroll to position [1517, 0]
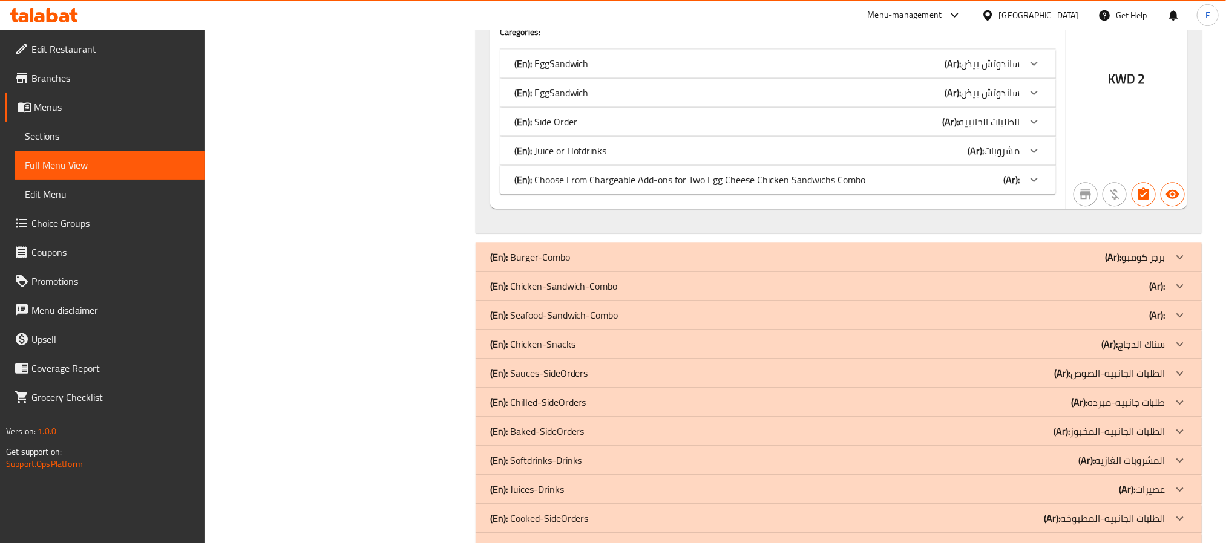
click at [605, 292] on p "(En): Chicken-Sandwich-Combo" at bounding box center [554, 286] width 128 height 15
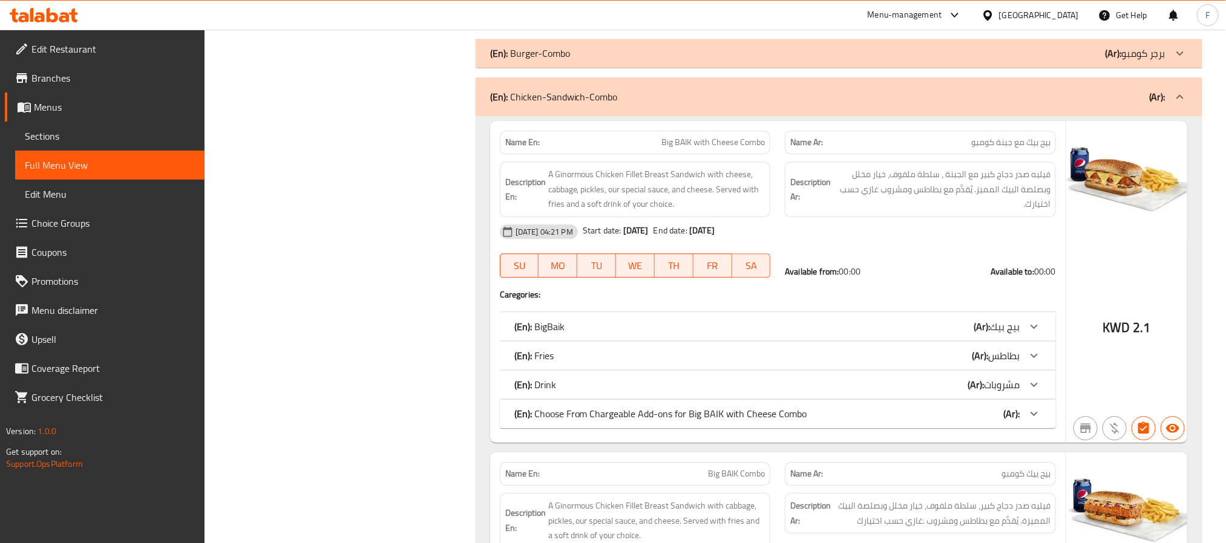
scroll to position [1790, 0]
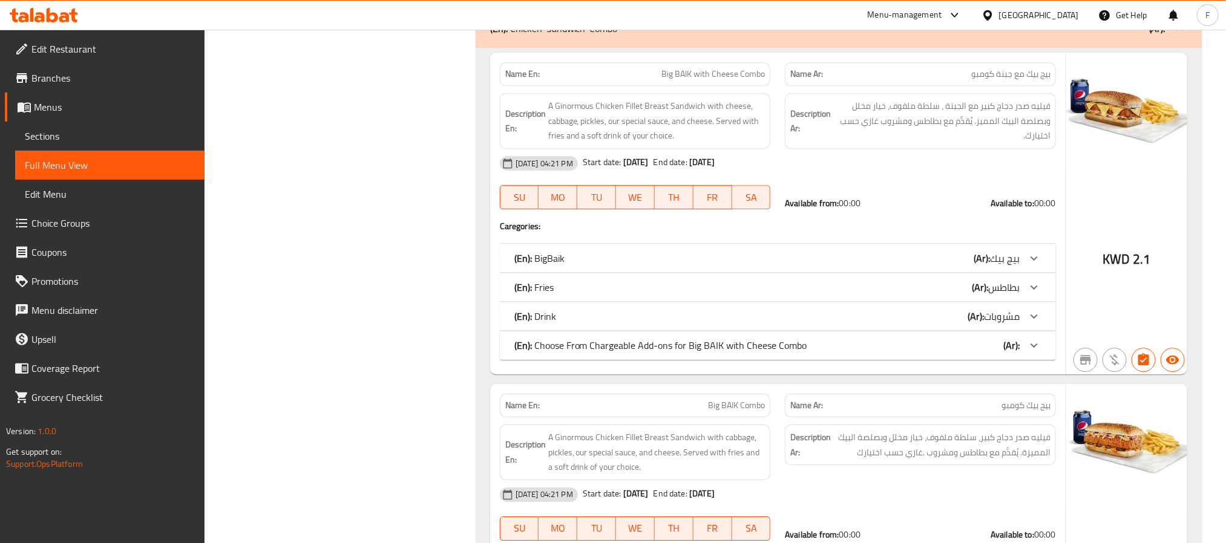
click at [1015, 349] on b "(Ar):" at bounding box center [1011, 345] width 16 height 18
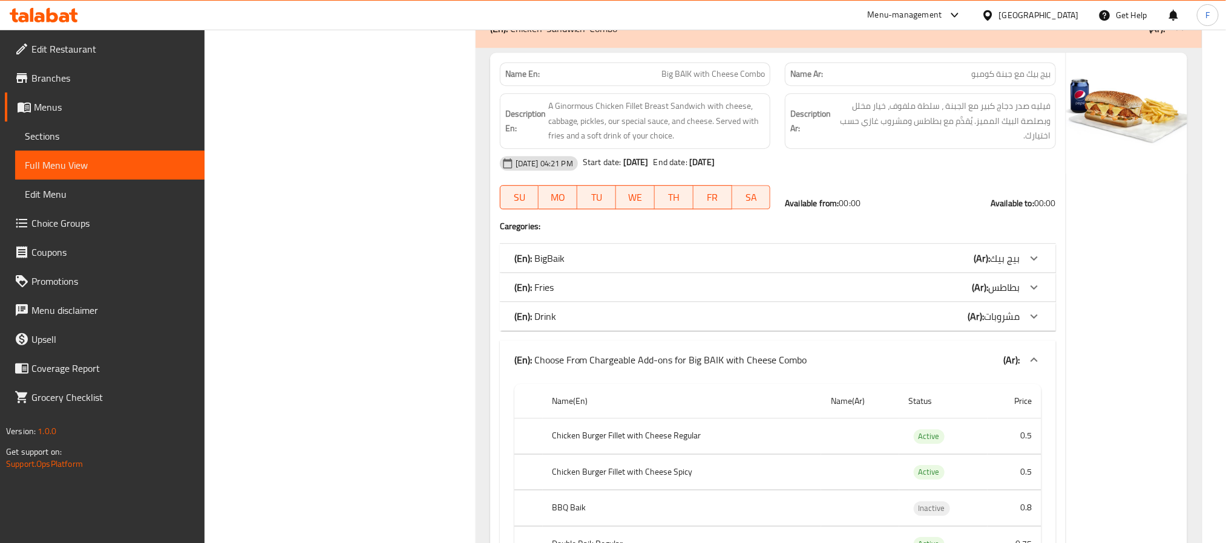
click at [1017, 314] on span "مشروبات" at bounding box center [1002, 316] width 36 height 18
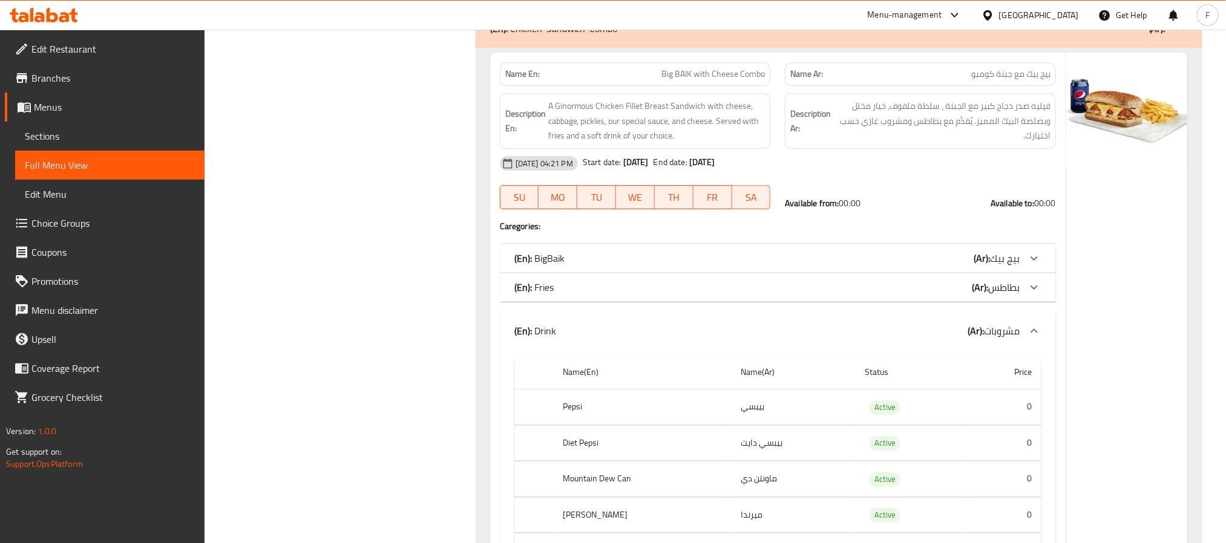
click at [1013, 282] on div "(En): Fries (Ar): بطاطس" at bounding box center [778, 287] width 556 height 29
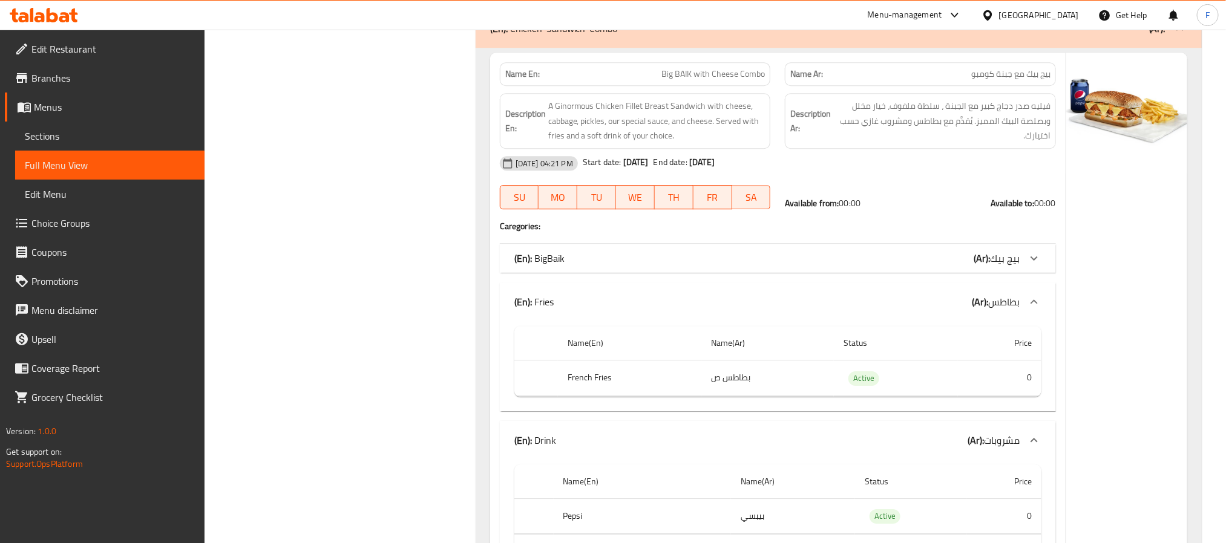
click at [1012, 267] on span "بيج بيك" at bounding box center [1005, 258] width 30 height 18
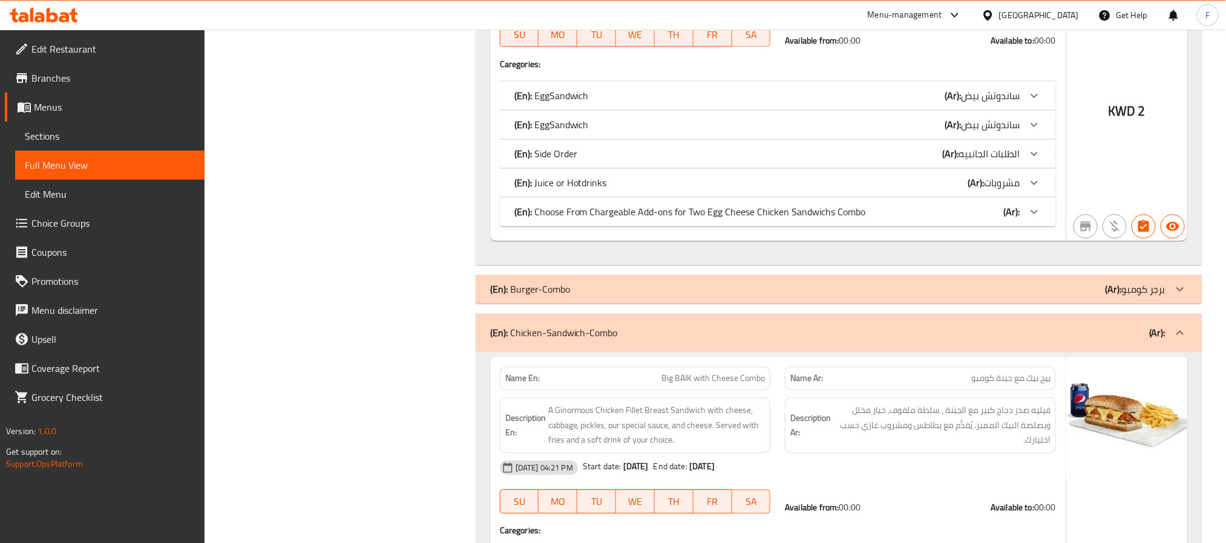
scroll to position [1517, 0]
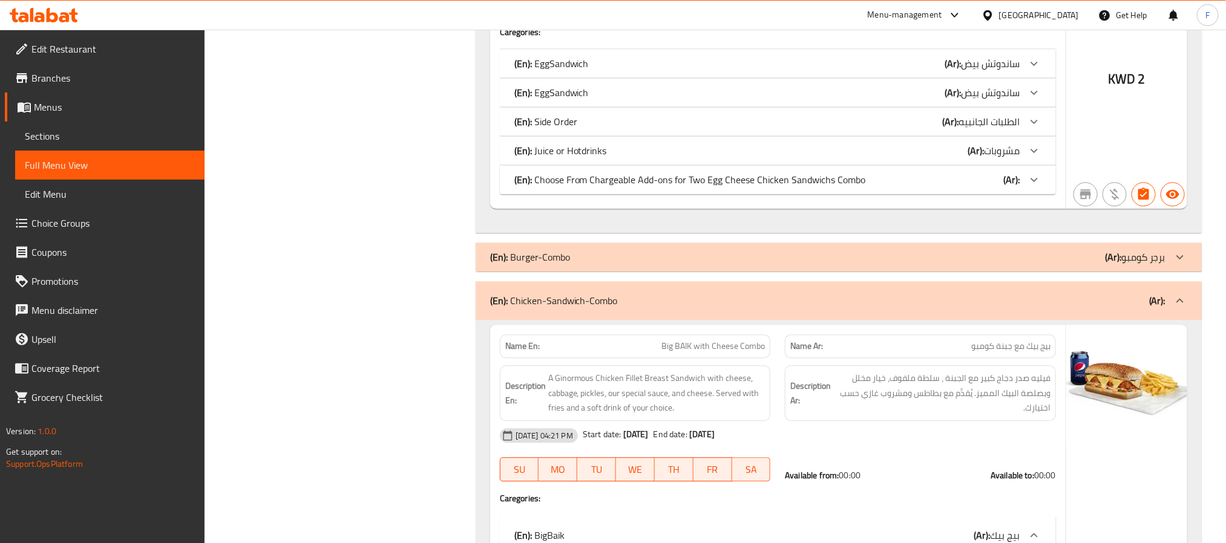
click at [702, 353] on span "Big BAIK with Cheese Combo" at bounding box center [712, 346] width 103 height 13
copy span "Big BAIK with Cheese Combo"
click at [99, 98] on link "Menus" at bounding box center [105, 107] width 200 height 29
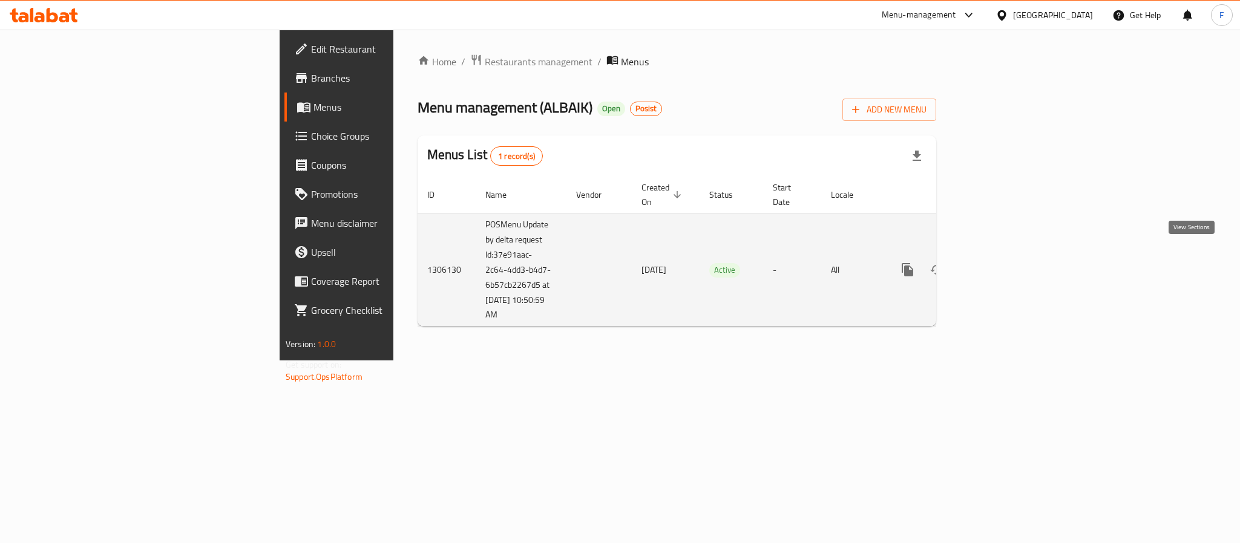
click at [1002, 263] on icon "enhanced table" at bounding box center [994, 270] width 15 height 15
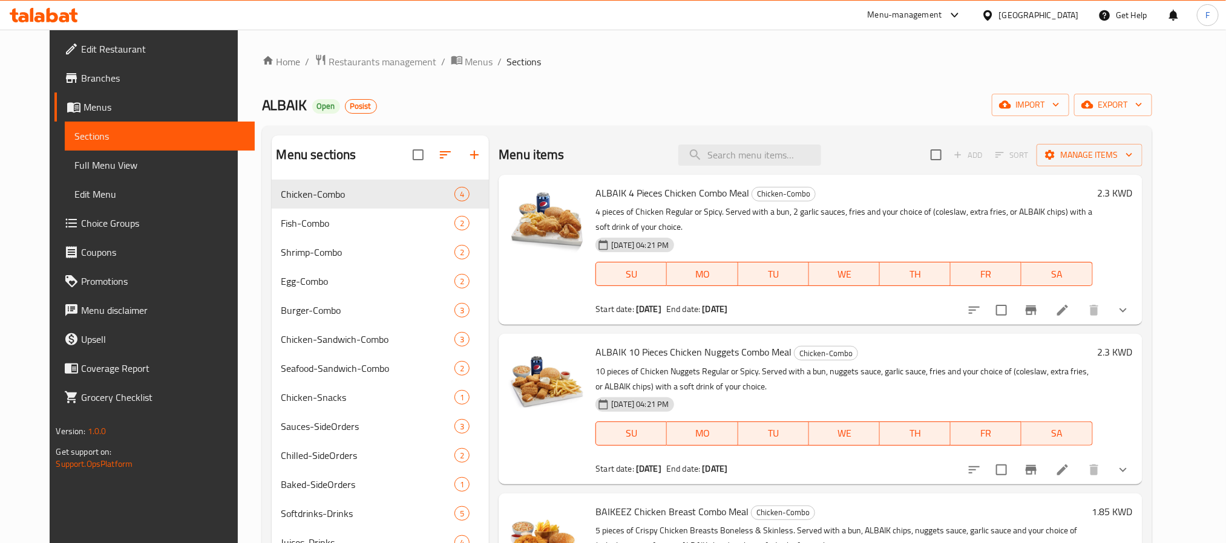
click at [823, 140] on div "Menu items Add Sort Manage items" at bounding box center [820, 155] width 643 height 39
click at [806, 158] on input "search" at bounding box center [749, 155] width 143 height 21
paste input "Big BAIK with Cheese Combo"
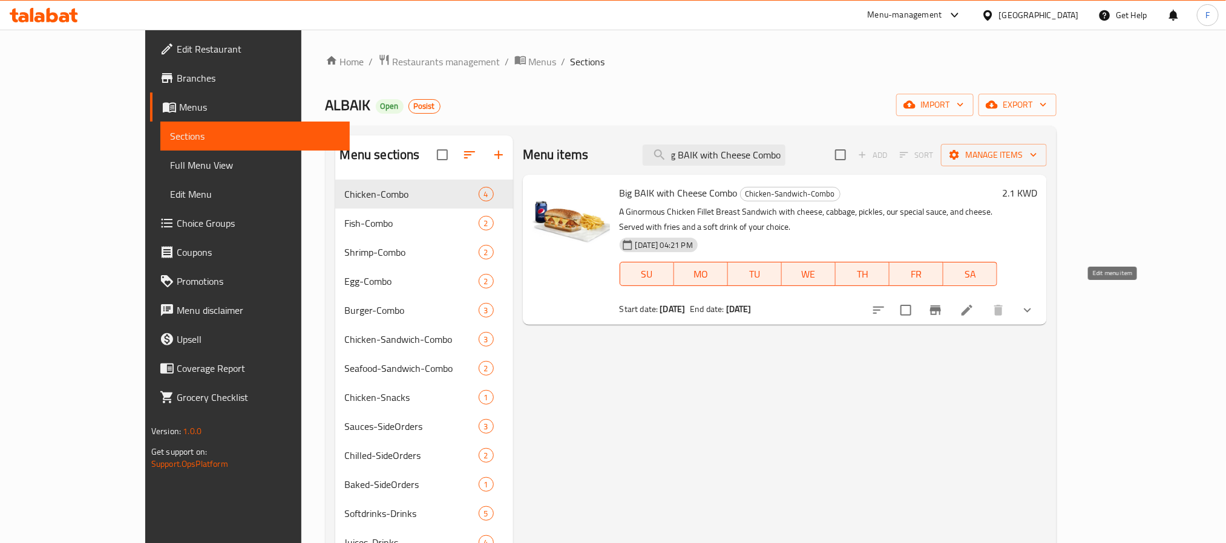
type input "Big BAIK with Cheese Combo"
click at [974, 303] on icon at bounding box center [967, 310] width 15 height 15
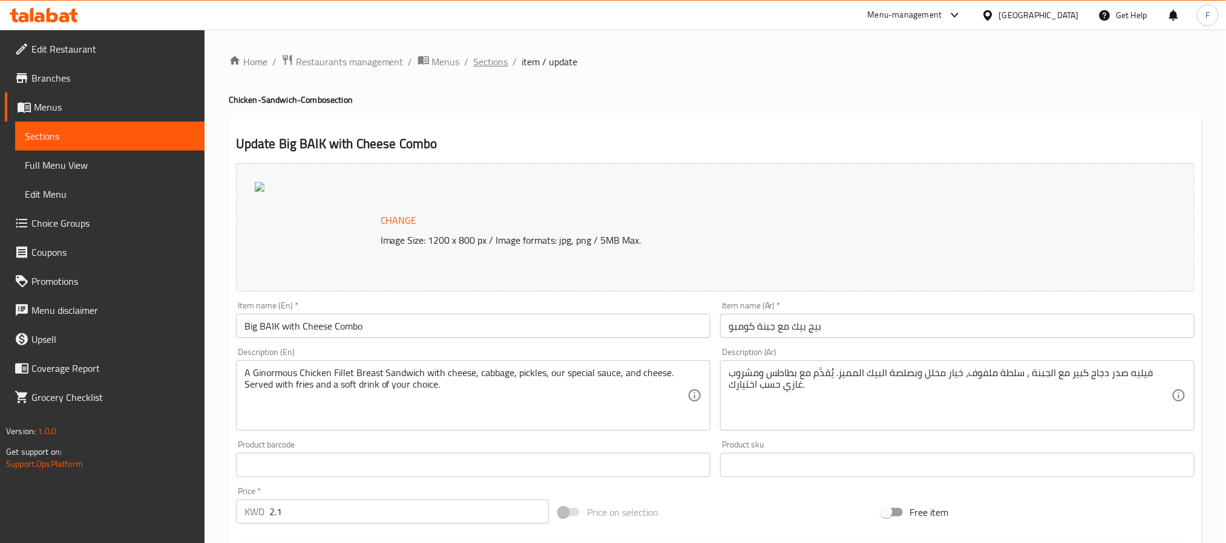
click at [476, 59] on span "Sections" at bounding box center [491, 61] width 34 height 15
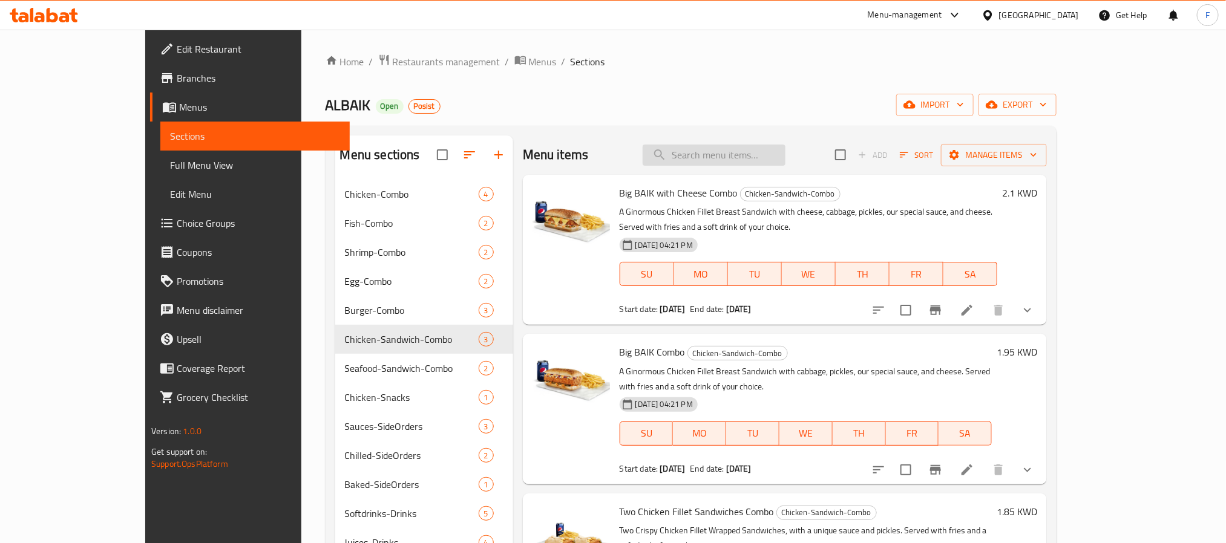
click at [735, 148] on input "search" at bounding box center [713, 155] width 143 height 21
paste input "Big BAIK with Cheese Combo"
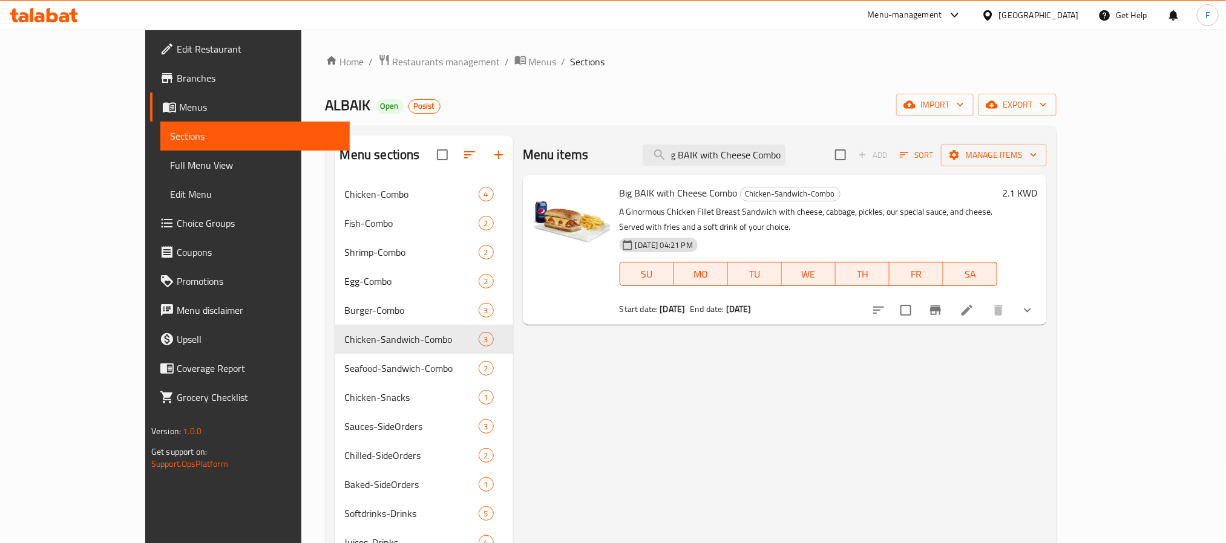
type input "Big BAIK with Cheese Combo"
drag, startPoint x: 1160, startPoint y: 298, endPoint x: 1144, endPoint y: 301, distance: 16.0
click at [1042, 298] on button "show more" at bounding box center [1027, 310] width 29 height 29
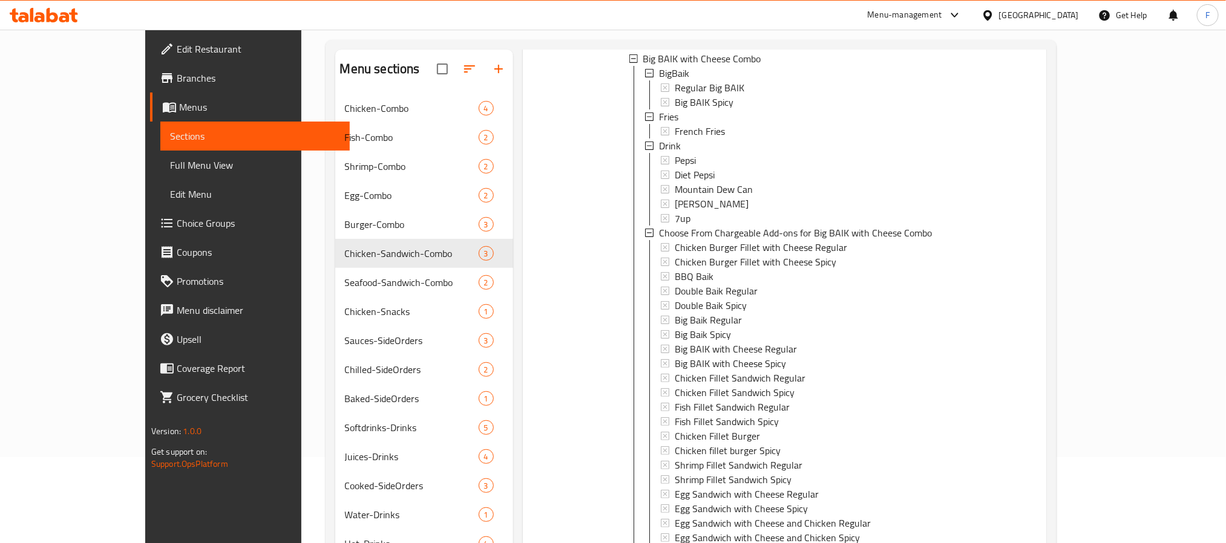
scroll to position [169, 0]
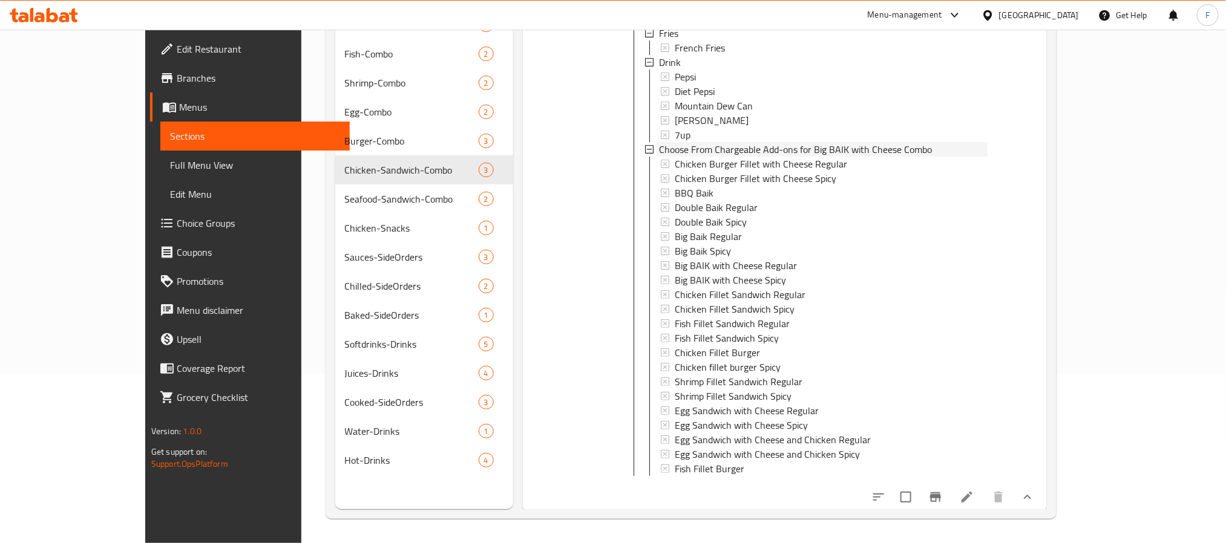
click at [659, 142] on span "Choose From Chargeable Add-ons for Big BAIK with Cheese Combo" at bounding box center [795, 149] width 273 height 15
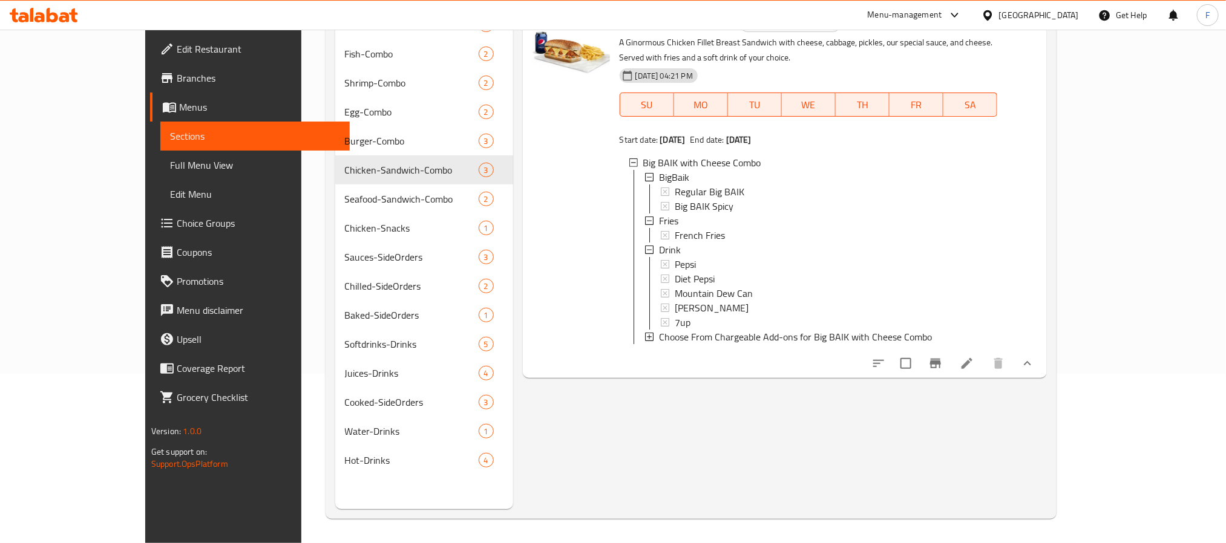
click at [659, 330] on span "Choose From Chargeable Add-ons for Big BAIK with Cheese Combo" at bounding box center [795, 337] width 273 height 15
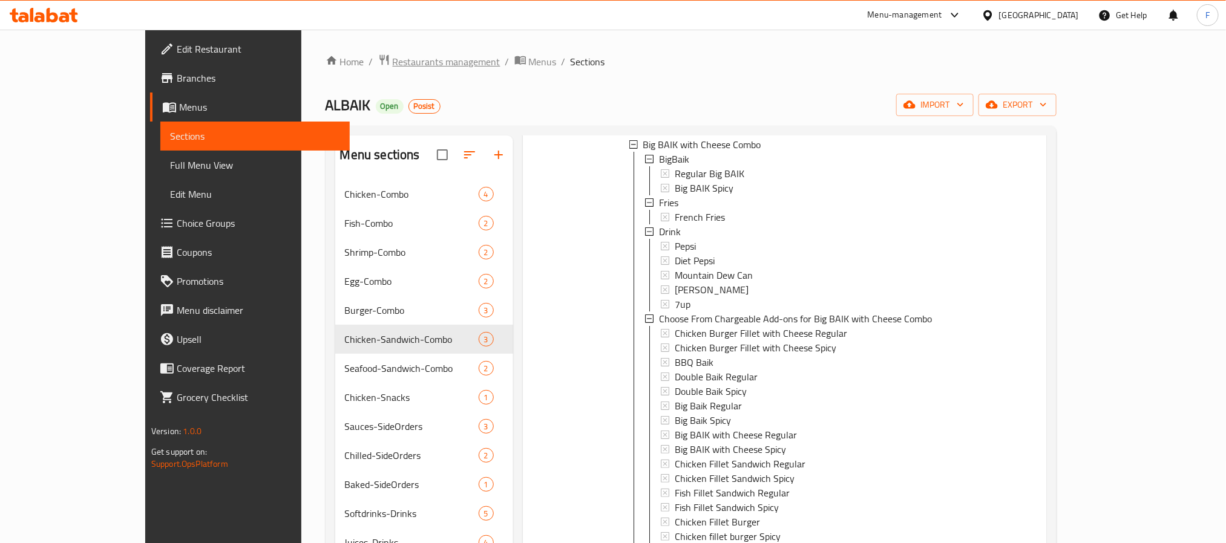
click at [393, 60] on span "Restaurants management" at bounding box center [447, 61] width 108 height 15
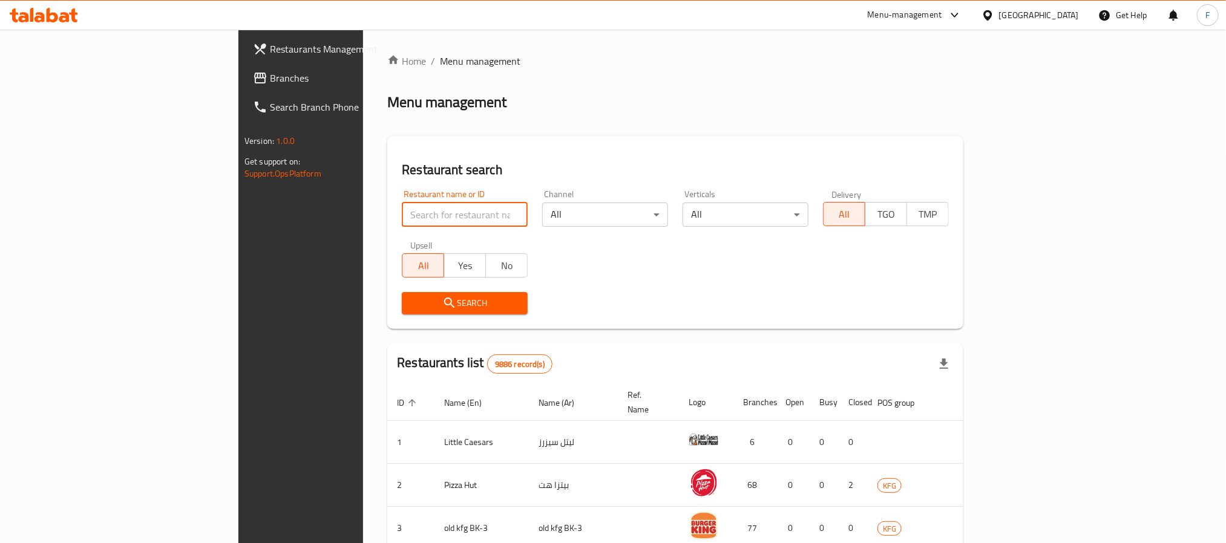
click at [402, 216] on input "search" at bounding box center [465, 215] width 126 height 24
type input "704113"
click button "Search" at bounding box center [465, 303] width 126 height 22
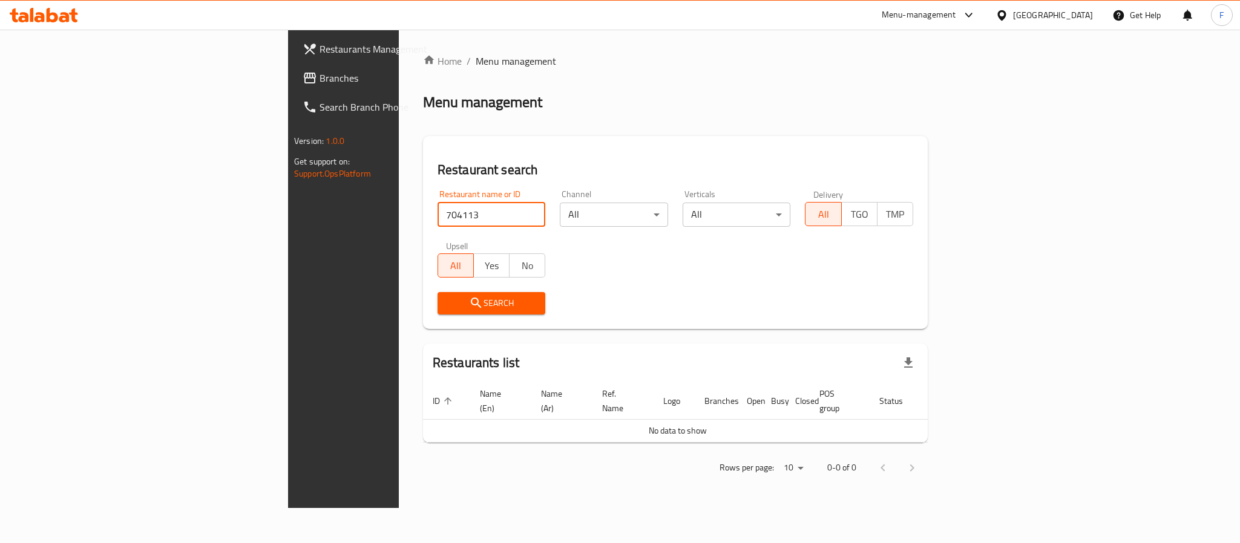
click at [1079, 7] on div "Kuwait" at bounding box center [1044, 15] width 117 height 29
drag, startPoint x: 309, startPoint y: 215, endPoint x: 155, endPoint y: 229, distance: 154.3
click at [288, 229] on div "Restaurants Management Branches Search Branch Phone Version: 1.0.0 Get support …" at bounding box center [620, 269] width 664 height 479
click at [1071, 17] on div "Kuwait" at bounding box center [1053, 14] width 80 height 13
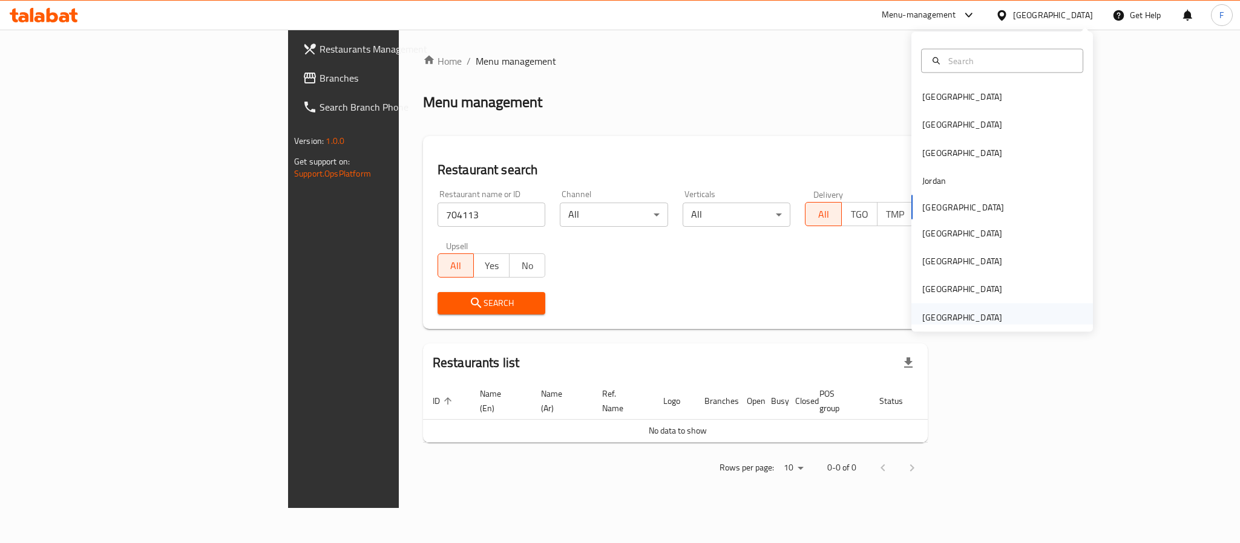
click at [963, 311] on div "[GEOGRAPHIC_DATA]" at bounding box center [962, 316] width 80 height 13
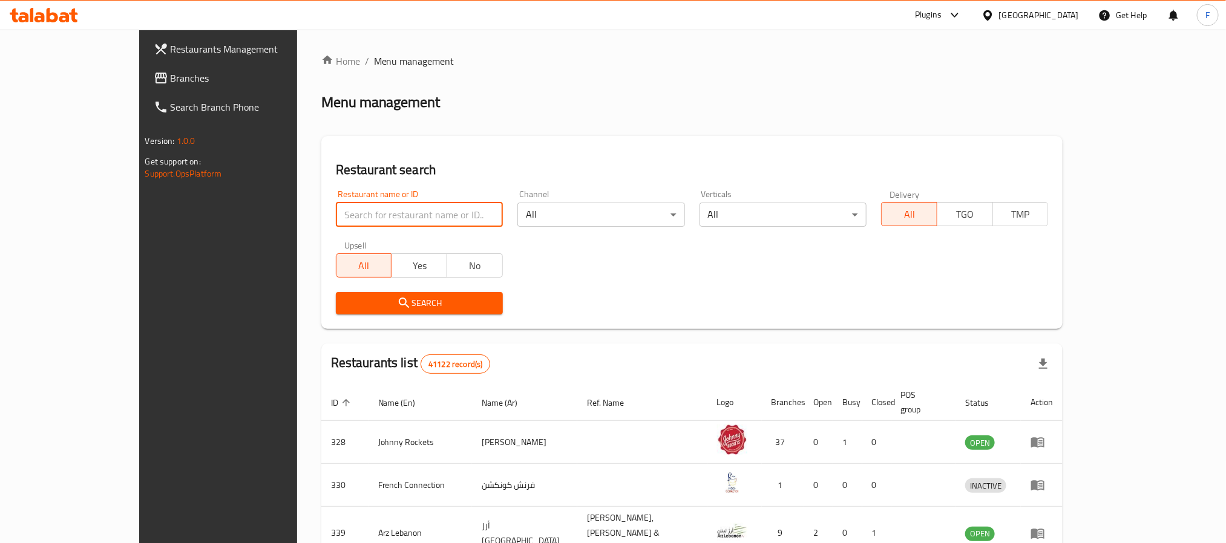
click at [365, 209] on input "search" at bounding box center [419, 215] width 167 height 24
paste input "704113"
type input "704113"
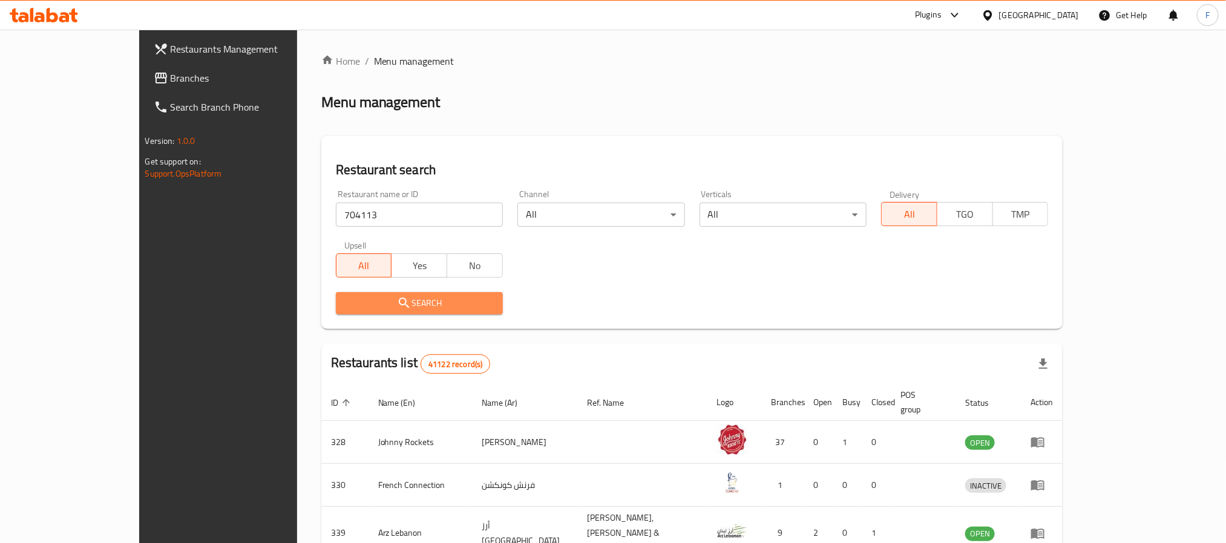
click at [345, 310] on span "Search" at bounding box center [419, 303] width 148 height 15
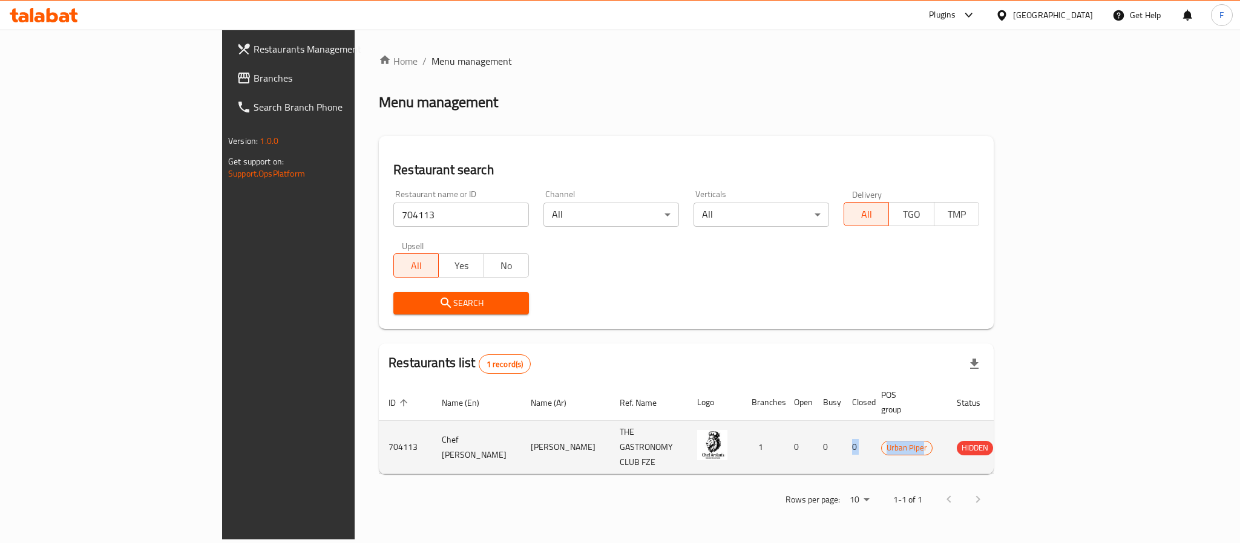
drag, startPoint x: 1004, startPoint y: 428, endPoint x: 927, endPoint y: 436, distance: 77.2
click at [927, 436] on tr "704113 Chef Arslan’s شيف ارسلانس THE GASTRONOMY CLUB FZE 1 0 0 0 Urban Piper HI…" at bounding box center [715, 447] width 673 height 53
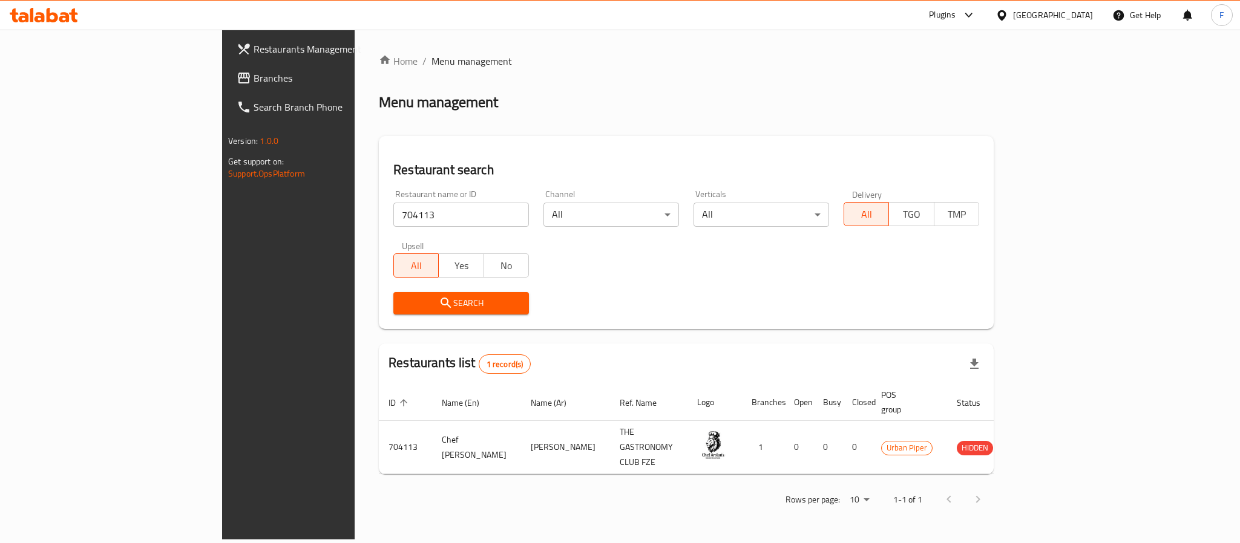
click at [960, 13] on div at bounding box center [966, 15] width 20 height 15
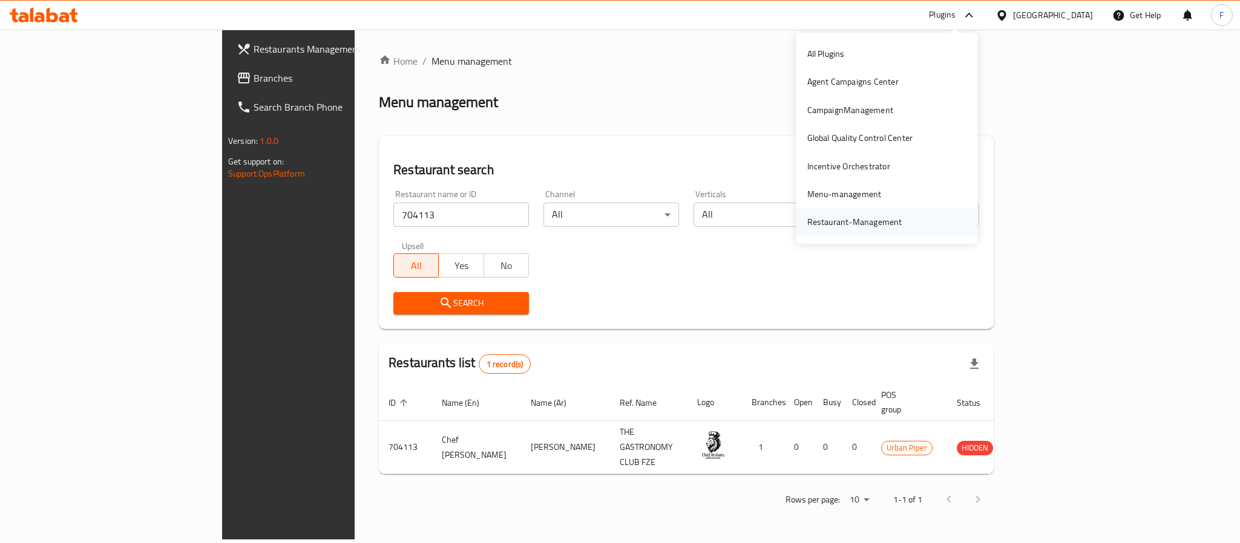
click at [854, 224] on div "Restaurant-Management" at bounding box center [854, 221] width 95 height 13
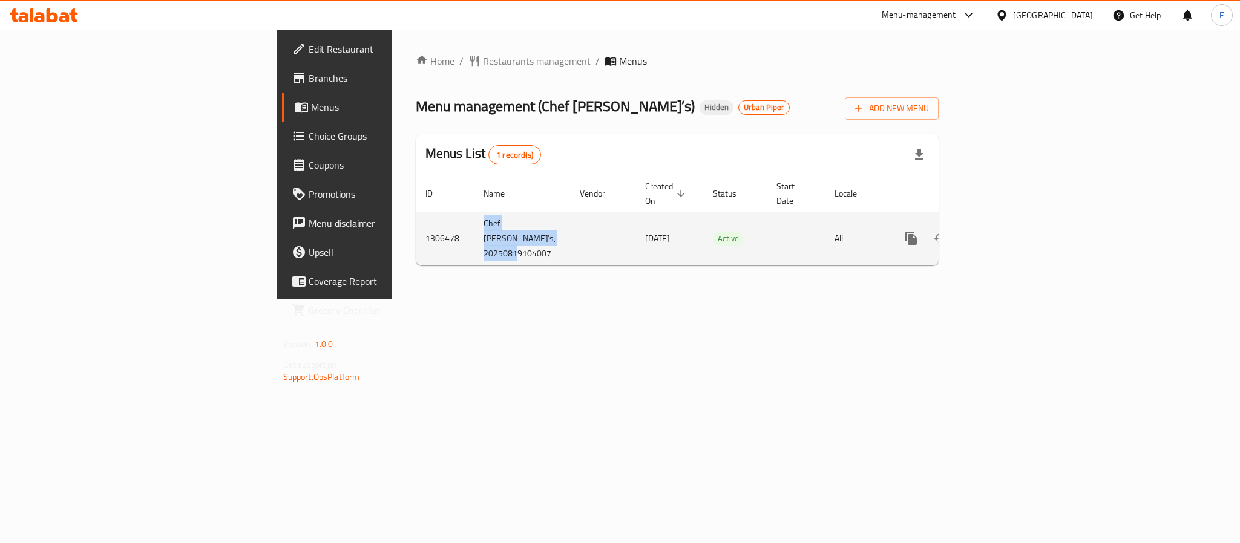
drag, startPoint x: 369, startPoint y: 227, endPoint x: 296, endPoint y: 212, distance: 74.7
click at [474, 212] on td "Chef [PERSON_NAME]’s, 20250819104007" at bounding box center [522, 238] width 96 height 53
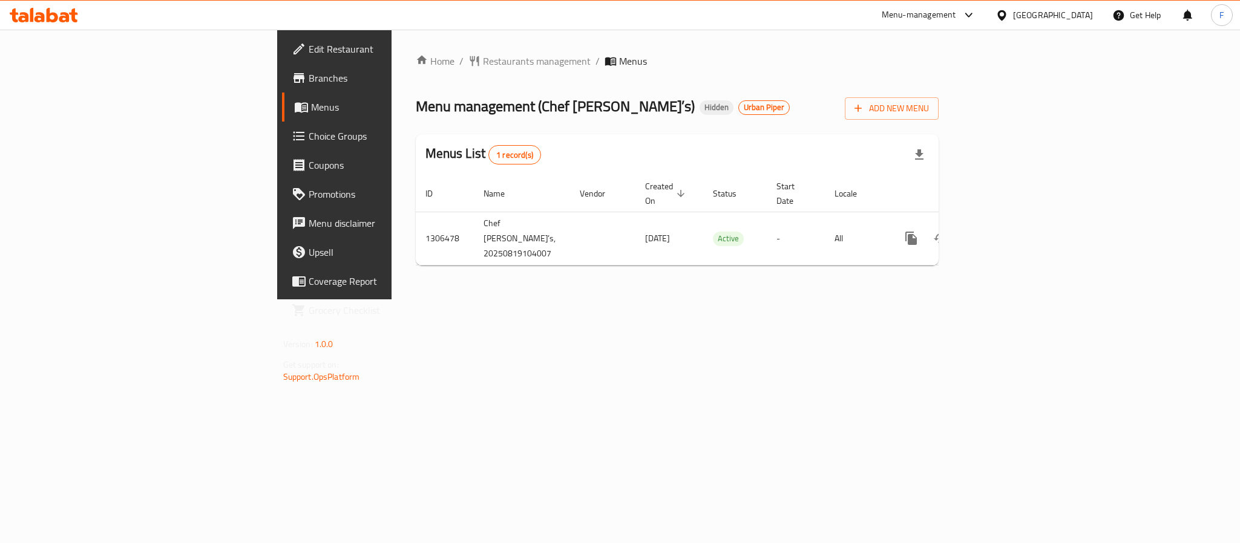
click at [391, 280] on div "Home / Restaurants management / Menus Menu management ( Chef [PERSON_NAME]’s ) …" at bounding box center [677, 165] width 572 height 270
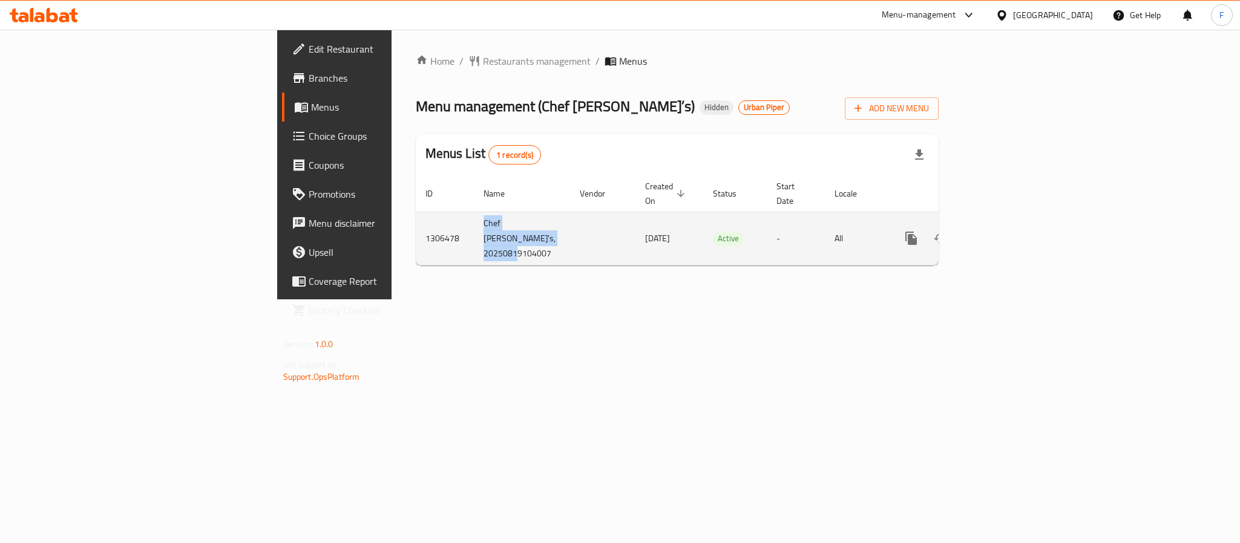
drag, startPoint x: 378, startPoint y: 229, endPoint x: 298, endPoint y: 211, distance: 81.9
click at [474, 212] on td "Chef [PERSON_NAME]’s, 20250819104007" at bounding box center [522, 238] width 96 height 53
click at [570, 229] on td "enhanced table" at bounding box center [602, 238] width 65 height 53
drag, startPoint x: 371, startPoint y: 224, endPoint x: 300, endPoint y: 202, distance: 74.1
click at [474, 212] on td "Chef [PERSON_NAME]’s, 20250819104007" at bounding box center [522, 238] width 96 height 53
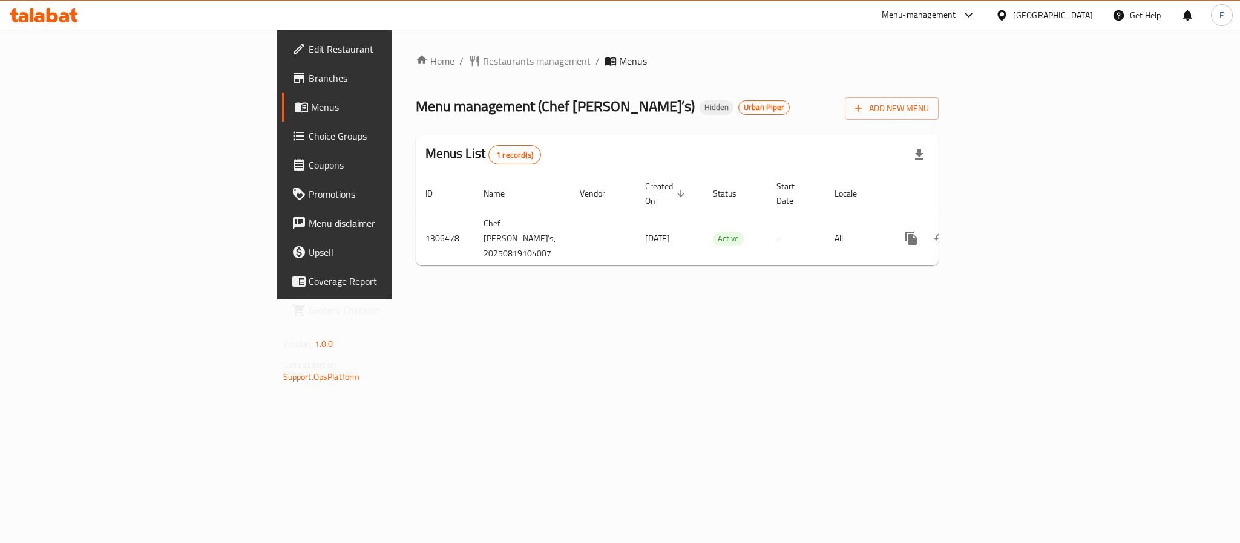
click at [472, 299] on div "Home / Restaurants management / Menus Menu management ( Chef [PERSON_NAME]’s ) …" at bounding box center [677, 165] width 572 height 270
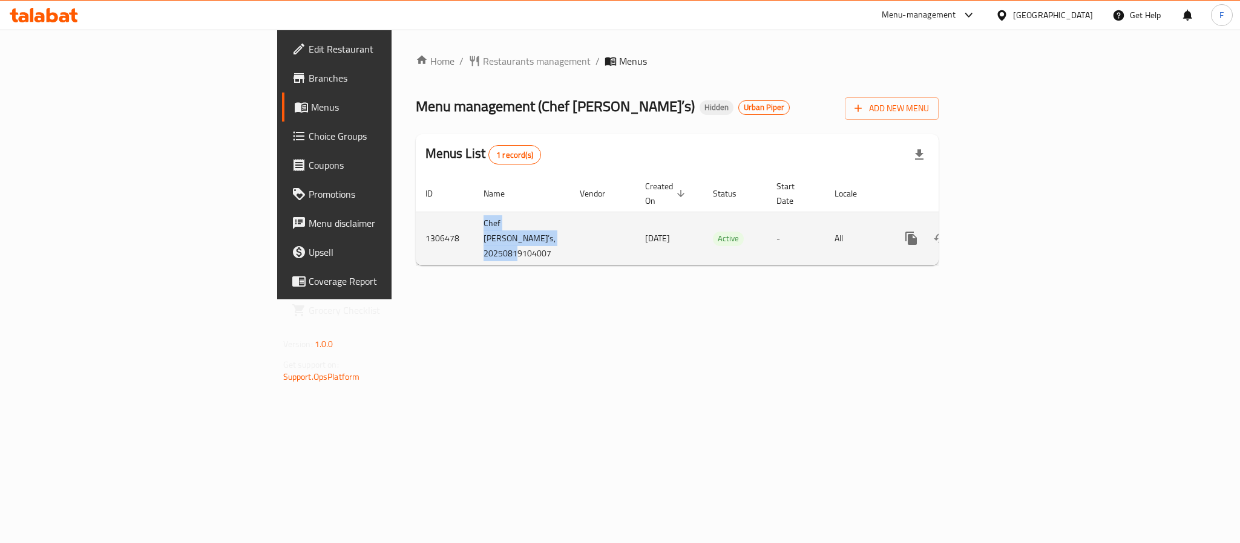
drag, startPoint x: 368, startPoint y: 225, endPoint x: 295, endPoint y: 209, distance: 75.5
click at [474, 212] on td "Chef [PERSON_NAME]’s, 20250819104007" at bounding box center [522, 238] width 96 height 53
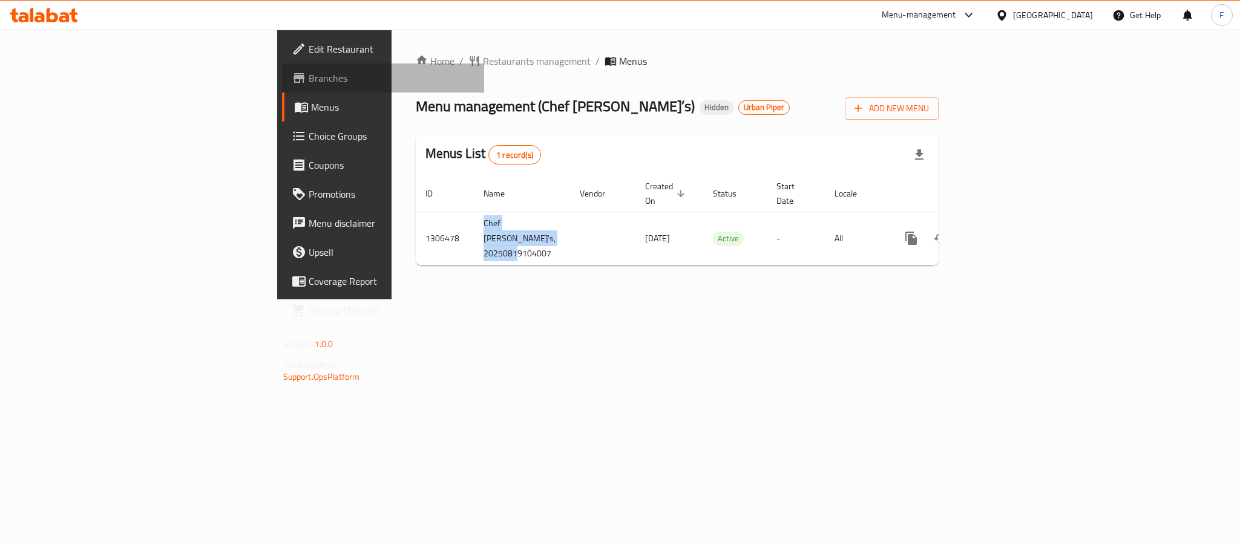
click at [282, 69] on link "Branches" at bounding box center [383, 78] width 202 height 29
